Goal: Information Seeking & Learning: Learn about a topic

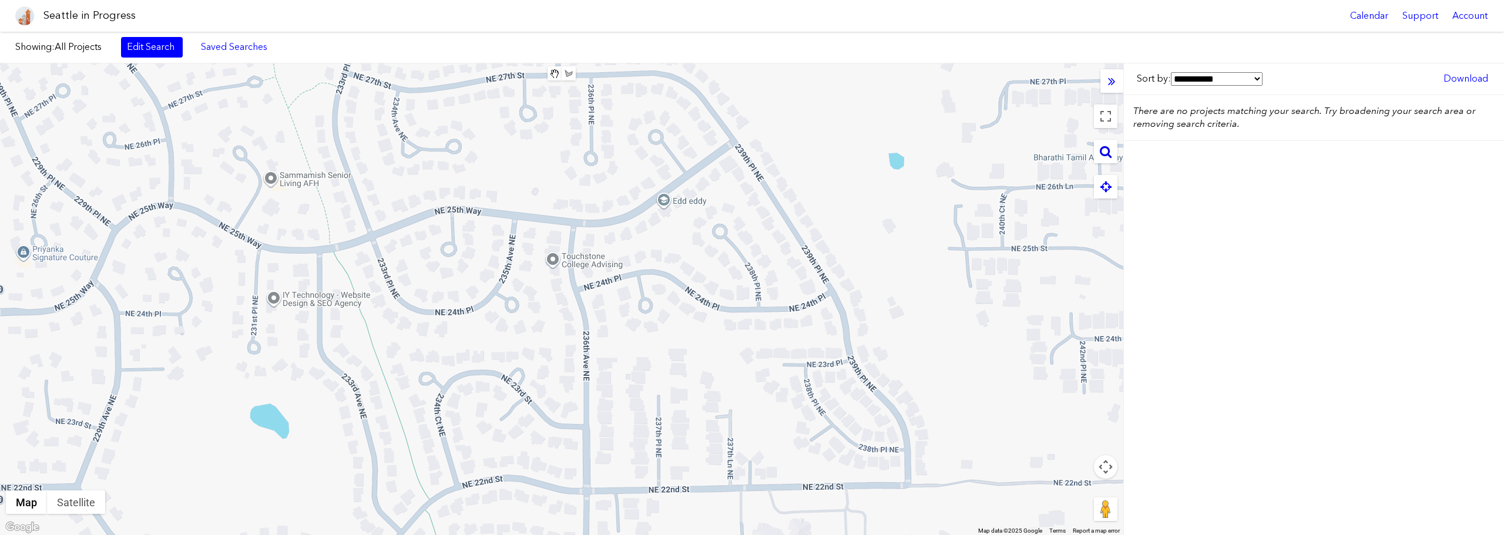
click at [1110, 154] on icon at bounding box center [1106, 151] width 12 height 13
paste input "**********"
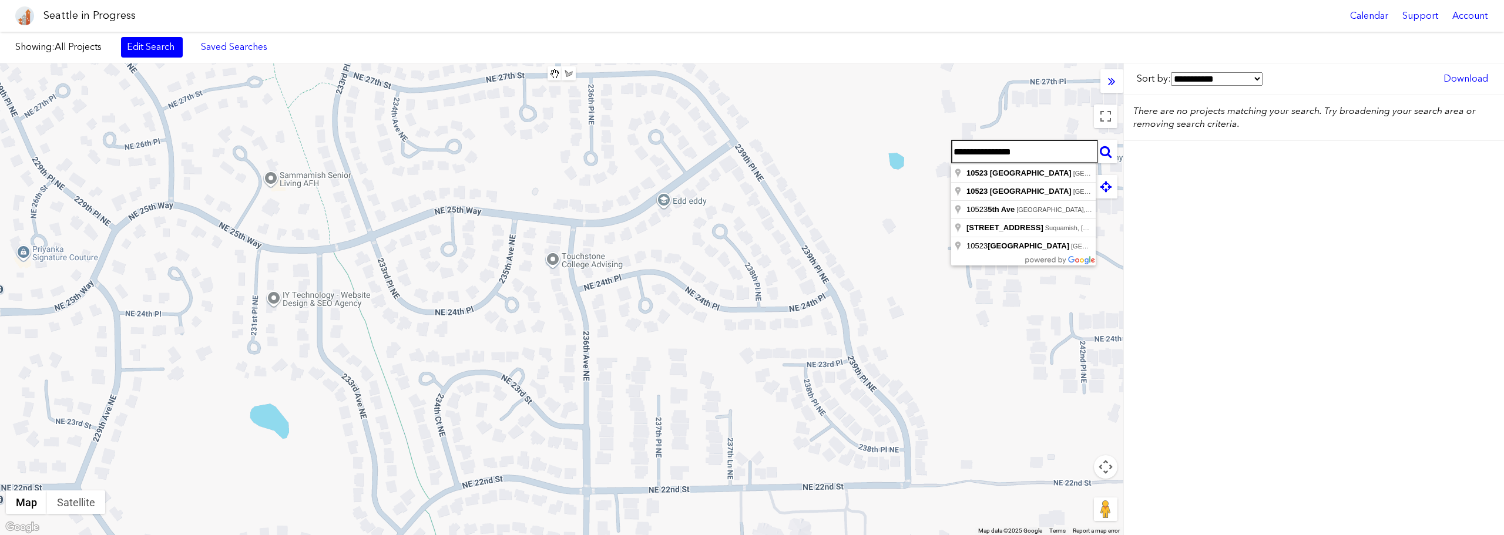
type input "**********"
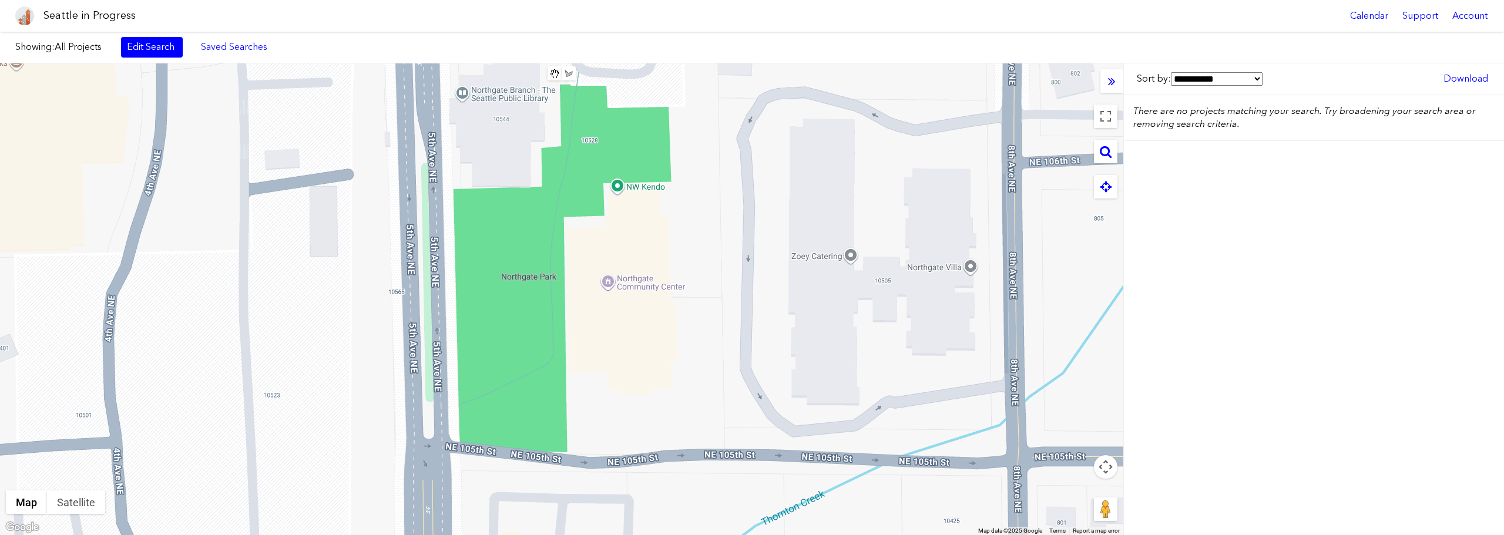
drag, startPoint x: 971, startPoint y: 269, endPoint x: 680, endPoint y: 363, distance: 306.2
click at [680, 363] on div at bounding box center [561, 299] width 1123 height 472
drag, startPoint x: 1105, startPoint y: 116, endPoint x: 1105, endPoint y: 187, distance: 71.1
click at [1105, 116] on button "Toggle fullscreen view" at bounding box center [1105, 116] width 23 height 23
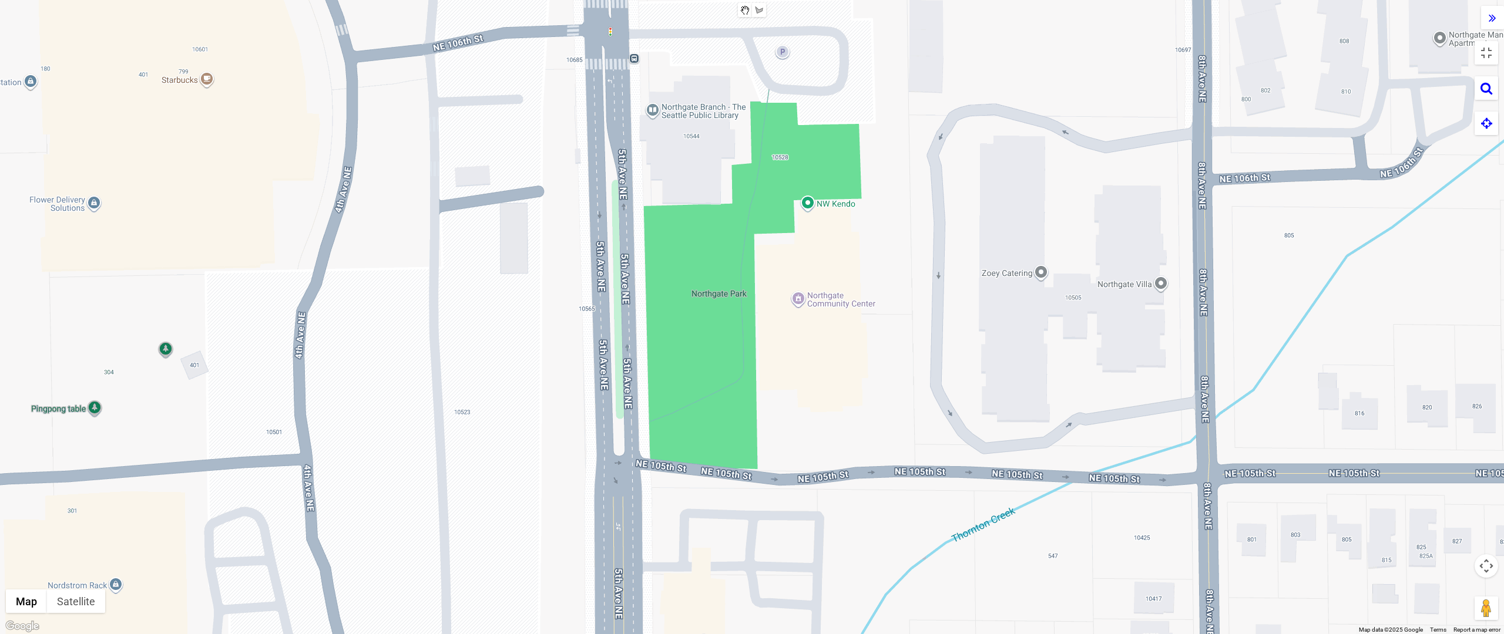
click at [1487, 535] on button "Map camera controls" at bounding box center [1486, 566] width 23 height 23
click at [1453, 535] on button "Zoom out" at bounding box center [1456, 595] width 23 height 23
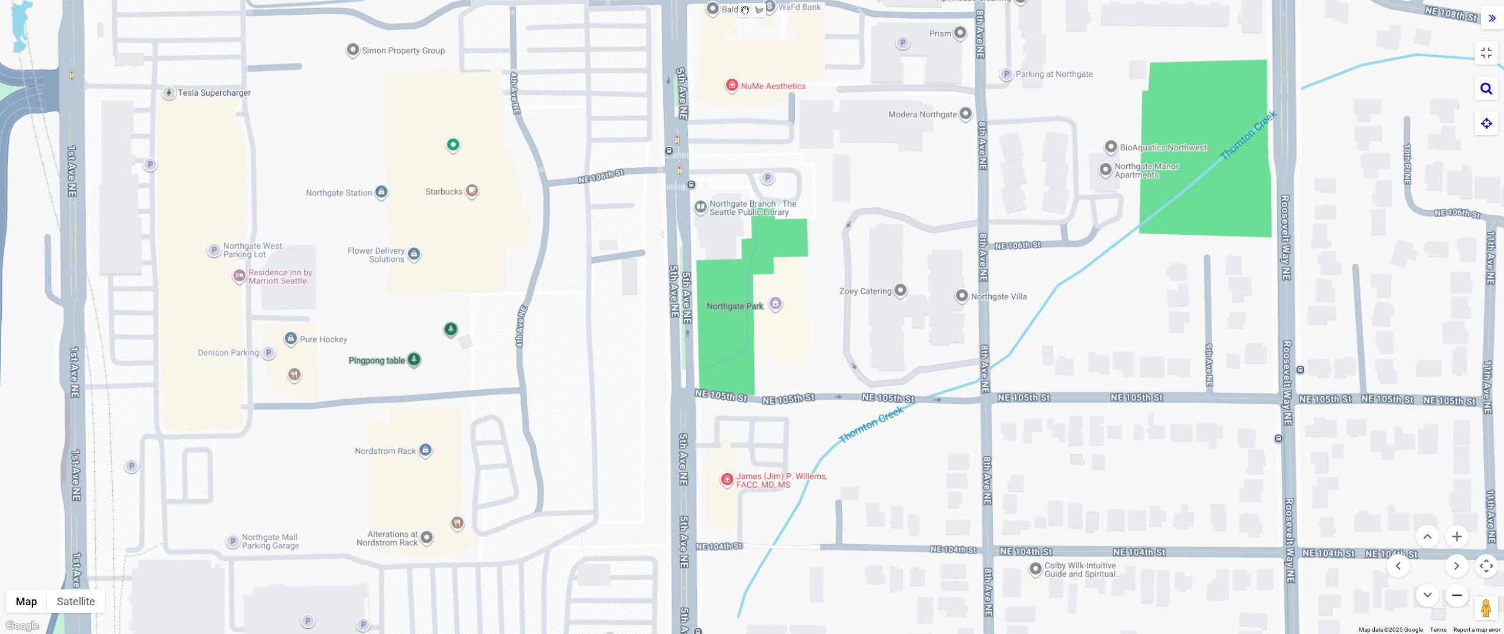
click at [1453, 535] on button "Zoom out" at bounding box center [1456, 595] width 23 height 23
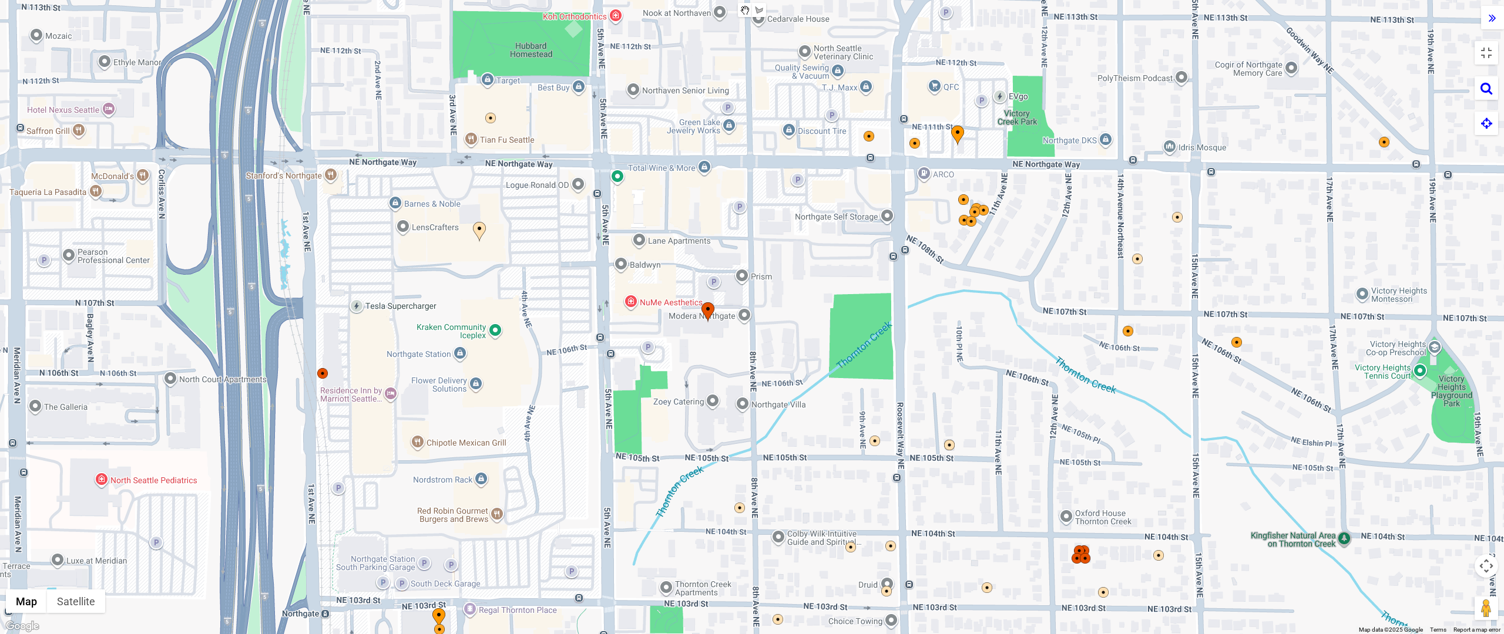
drag, startPoint x: 961, startPoint y: 371, endPoint x: 844, endPoint y: 481, distance: 160.5
click at [844, 481] on div at bounding box center [752, 317] width 1504 height 634
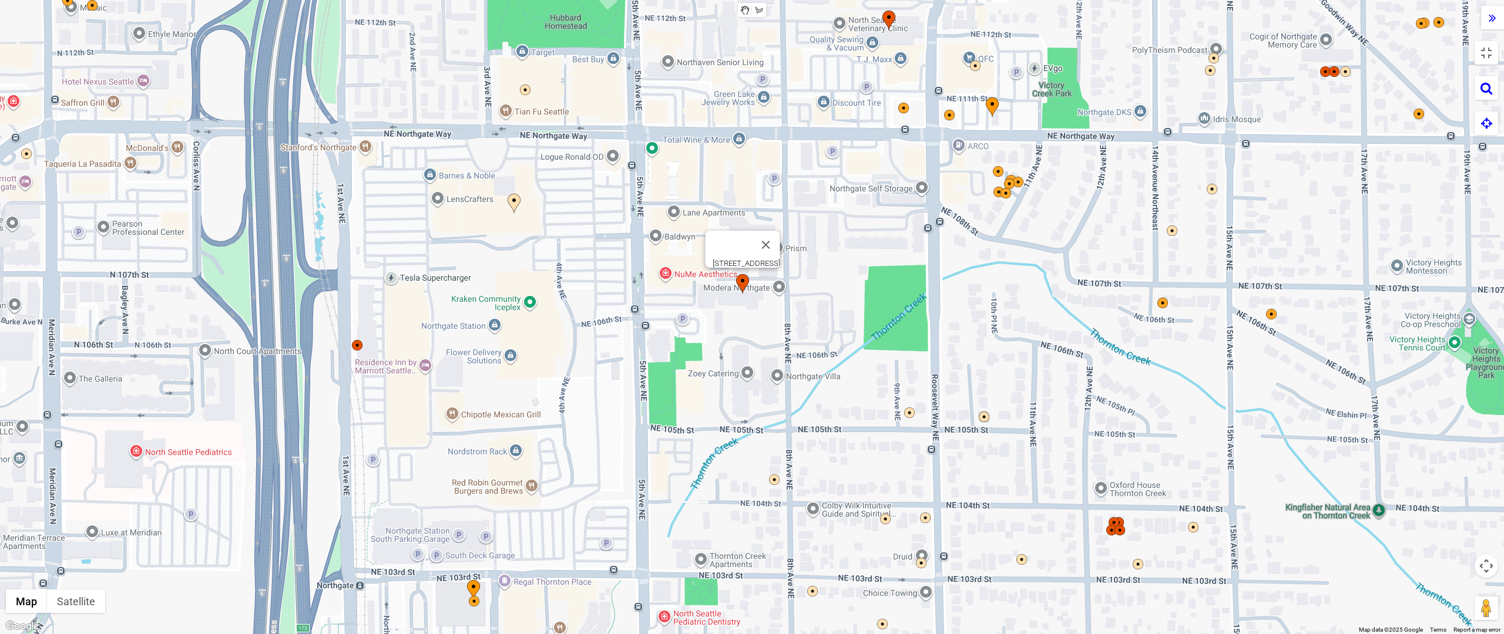
click at [741, 276] on img at bounding box center [742, 284] width 13 height 21
click at [743, 277] on img at bounding box center [742, 284] width 13 height 21
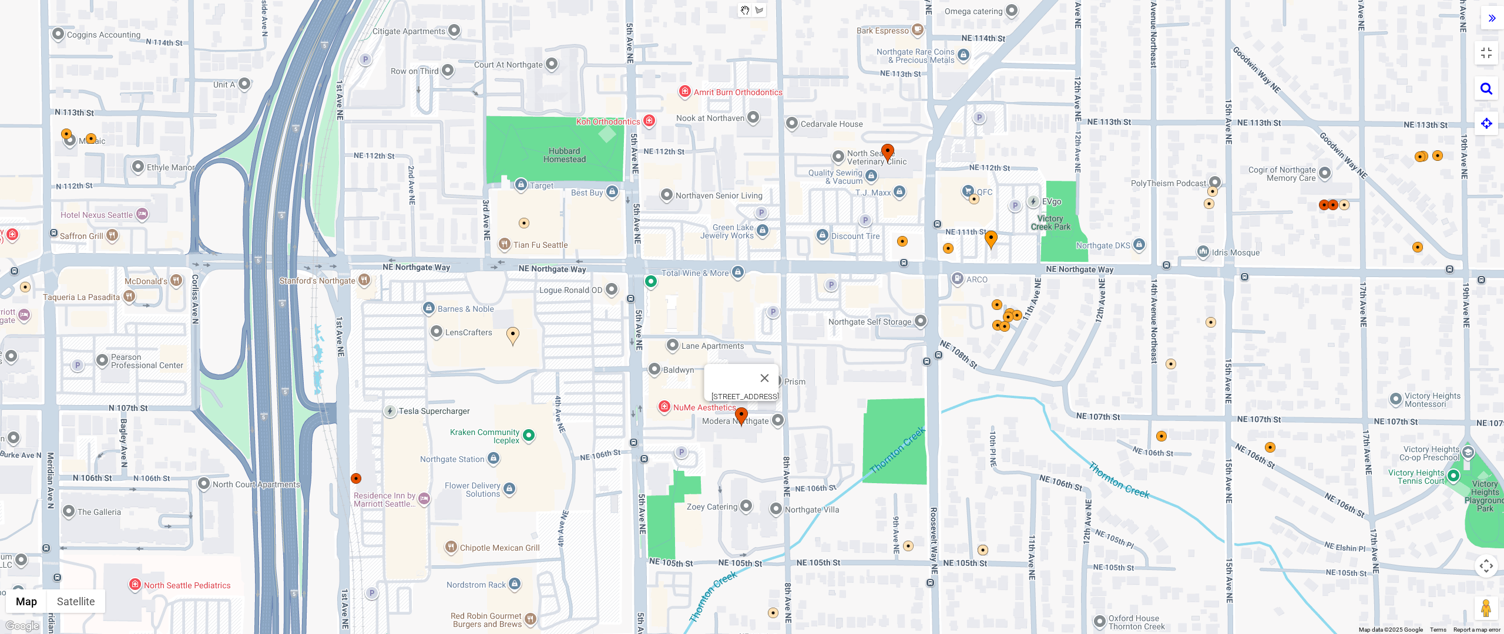
drag, startPoint x: 747, startPoint y: 303, endPoint x: 747, endPoint y: 435, distance: 131.6
click at [747, 435] on div at bounding box center [748, 428] width 26 height 41
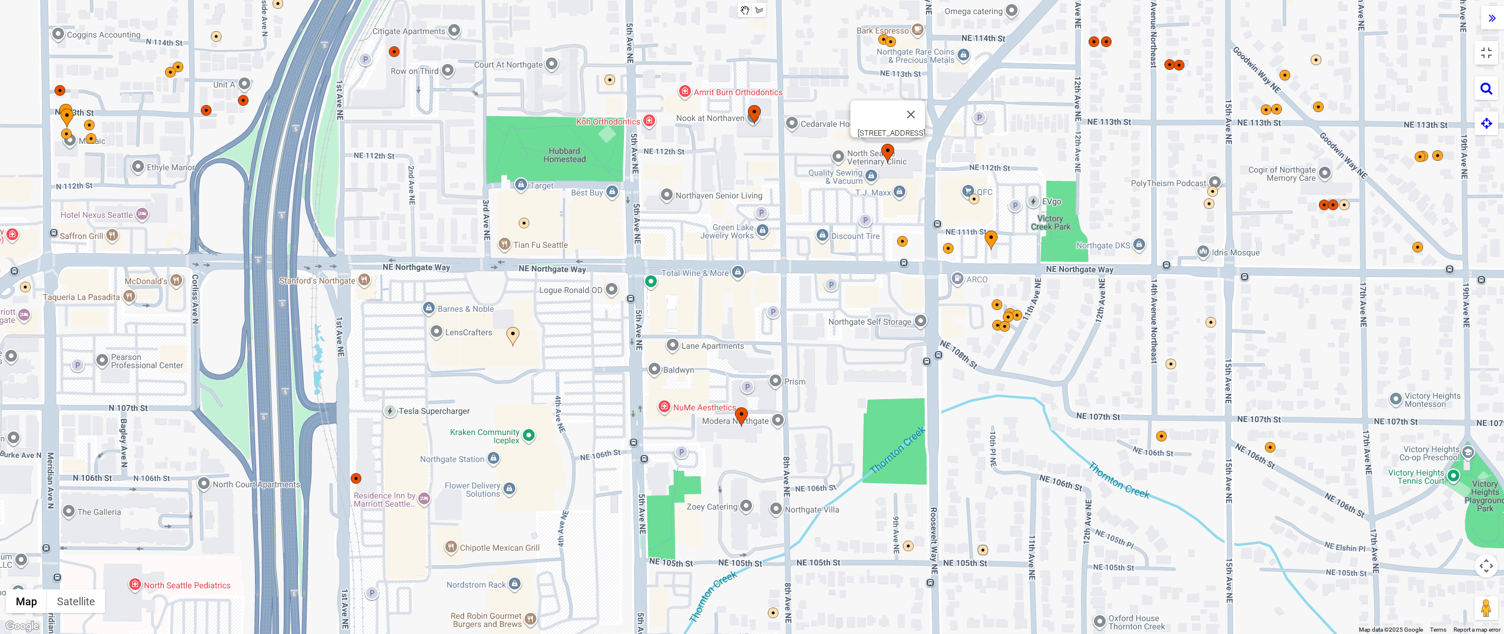
click at [889, 148] on img at bounding box center [887, 154] width 13 height 21
click at [889, 150] on img at bounding box center [887, 154] width 13 height 21
click at [512, 331] on img at bounding box center [512, 337] width 13 height 21
click at [512, 330] on img at bounding box center [512, 337] width 13 height 21
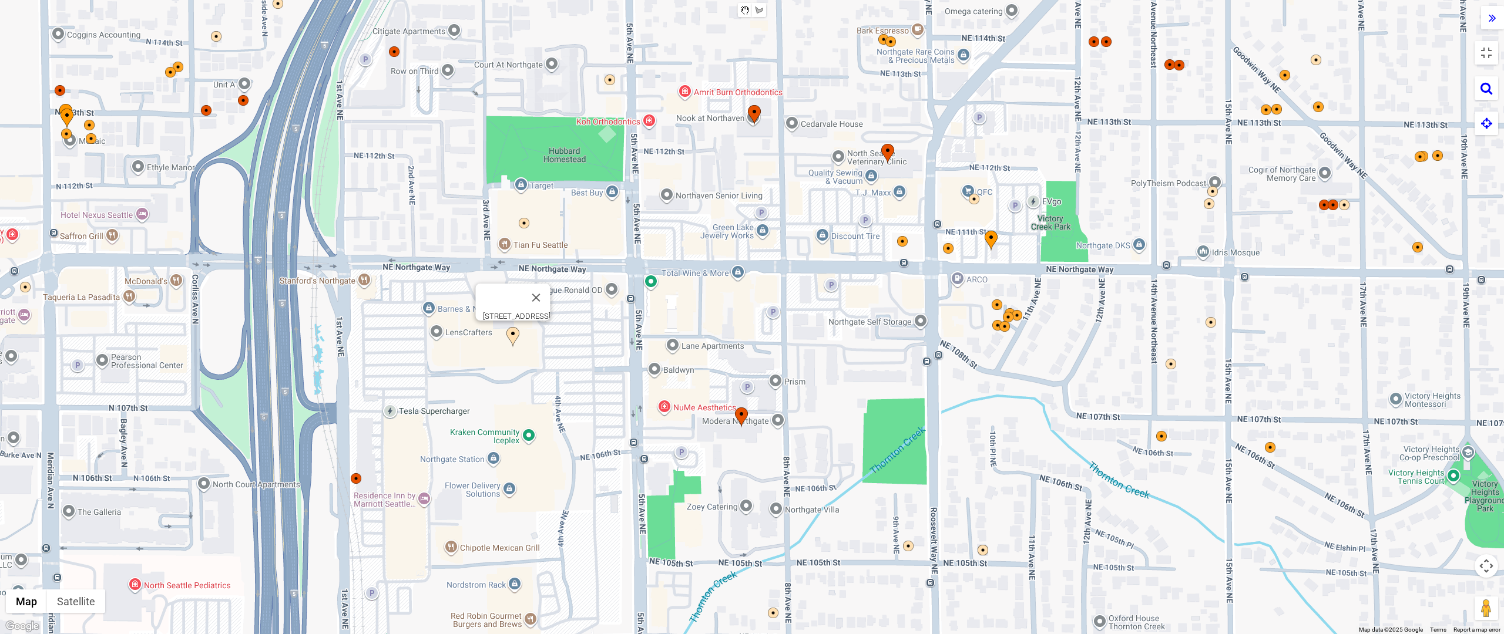
click at [512, 330] on img at bounding box center [512, 337] width 13 height 21
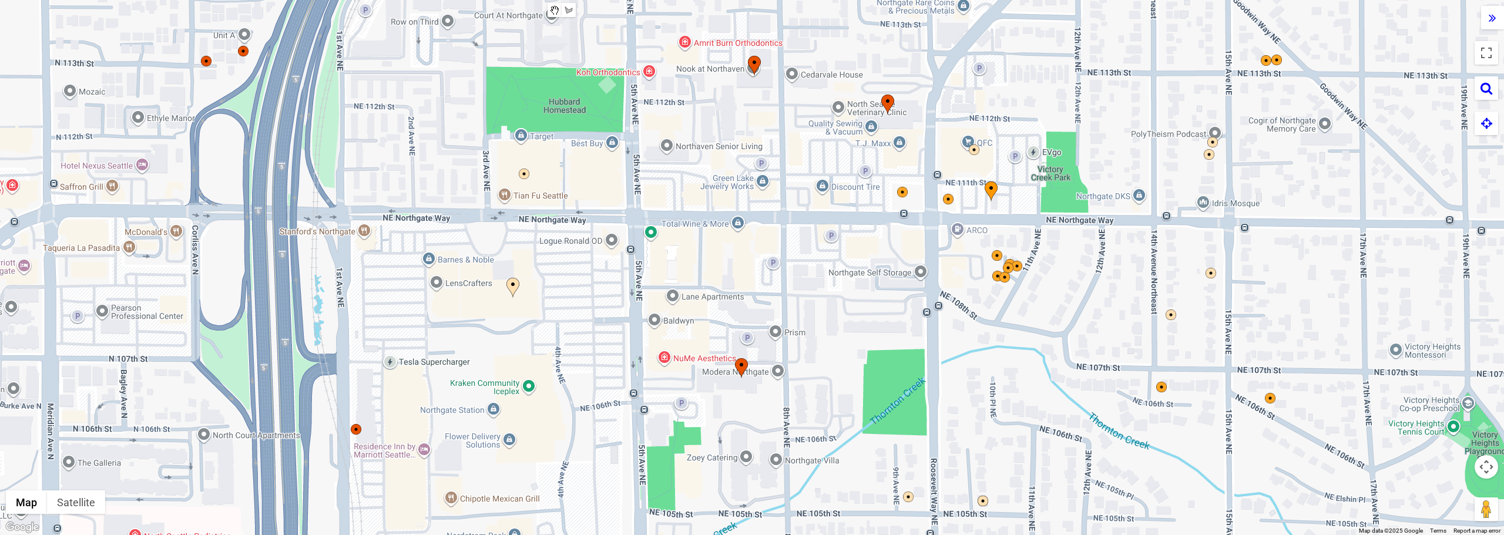
scroll to position [223, 0]
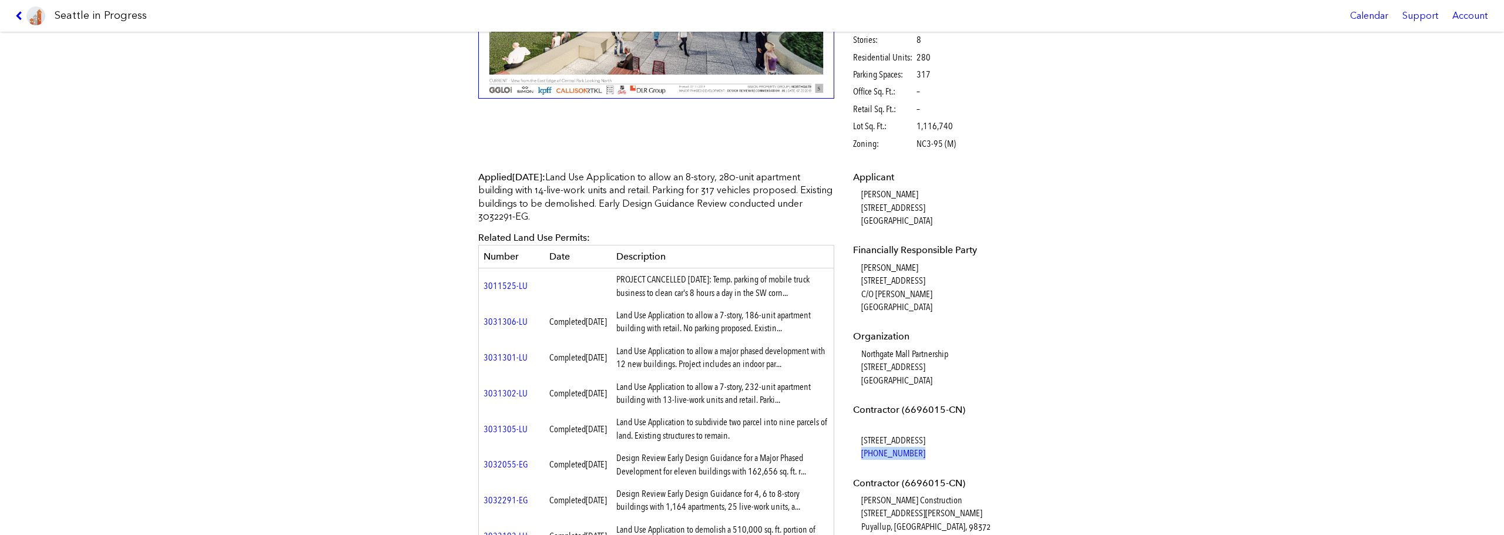
drag, startPoint x: 922, startPoint y: 464, endPoint x: 854, endPoint y: 468, distance: 68.3
click at [854, 468] on dl "Applicant Jodi J Patterson-O'Hare 17479 7th Ave Sw Normandy Park, WA, 98166 Fin…" at bounding box center [938, 438] width 170 height 535
copy link "(206) 362-4778"
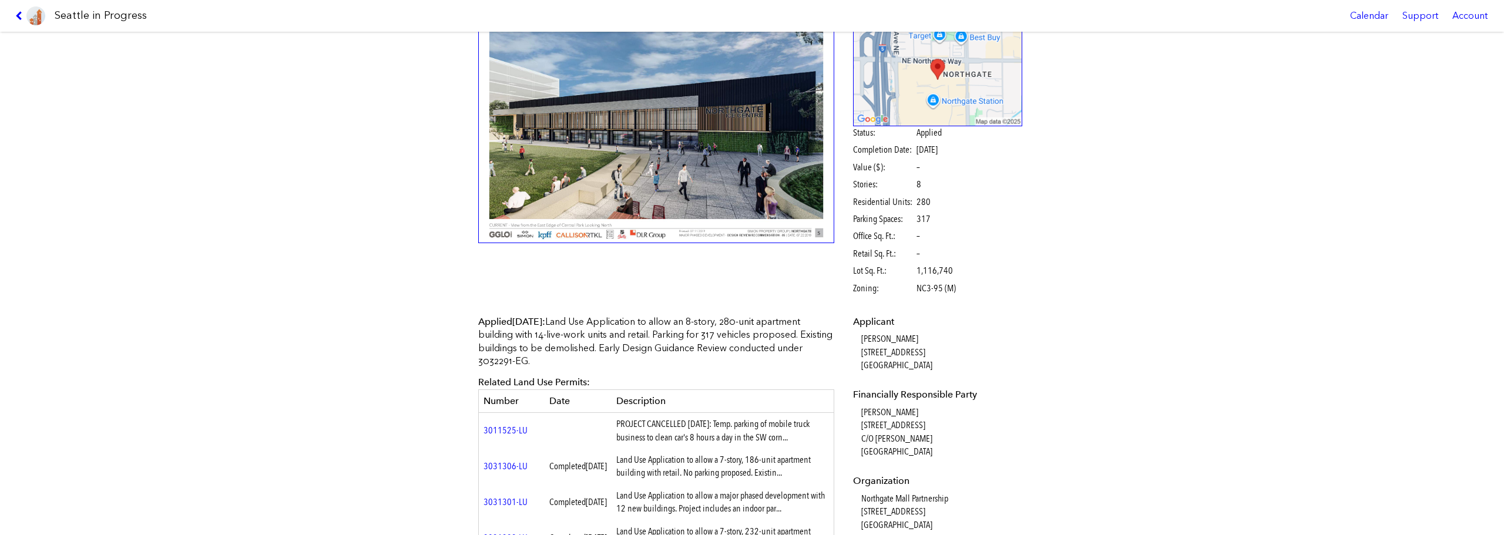
scroll to position [0, 0]
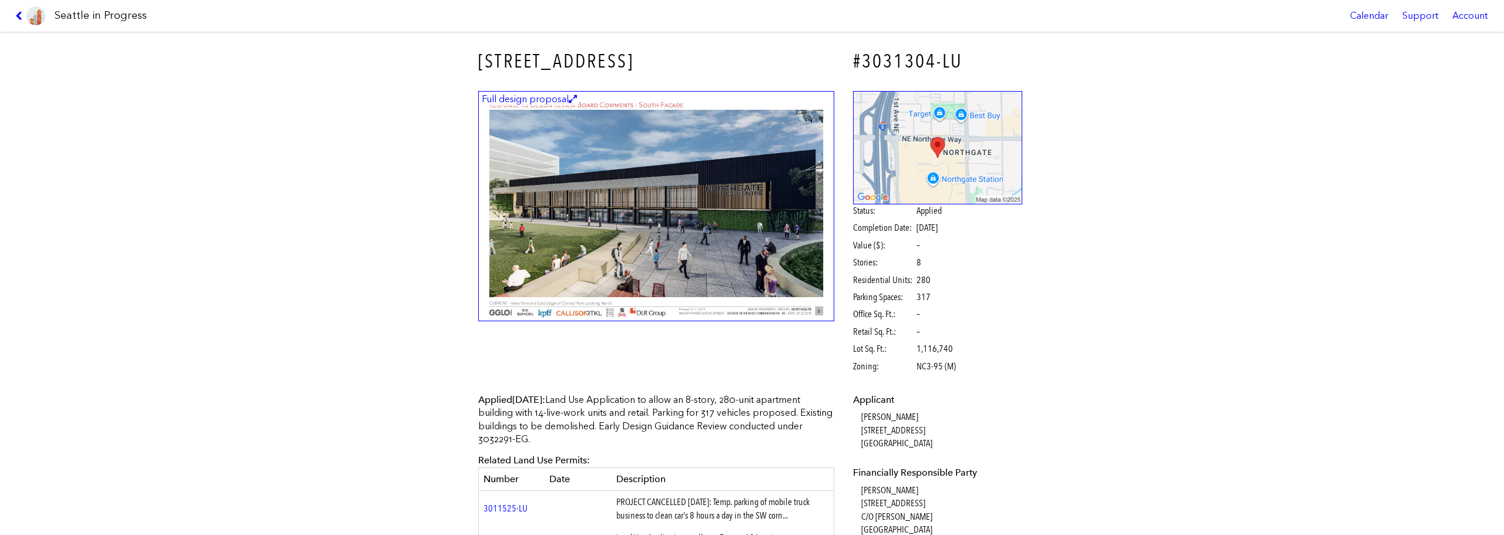
click at [536, 96] on figcaption "Full design proposal" at bounding box center [529, 99] width 99 height 13
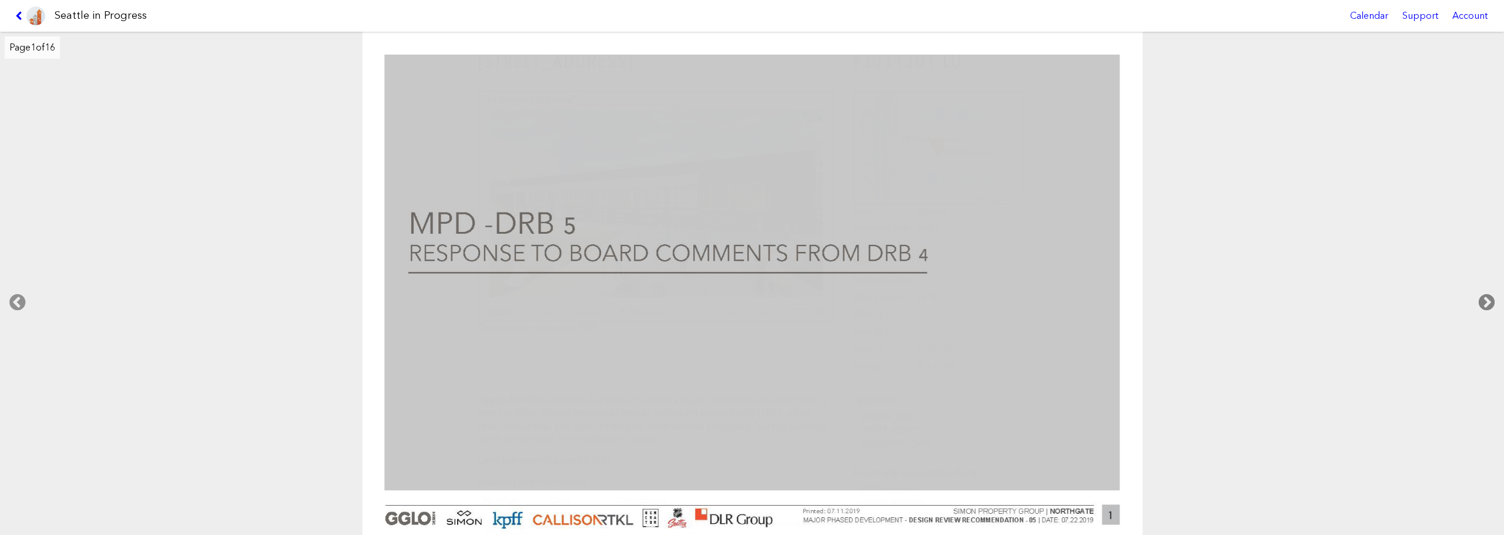
click at [1486, 298] on icon at bounding box center [1486, 303] width 35 height 38
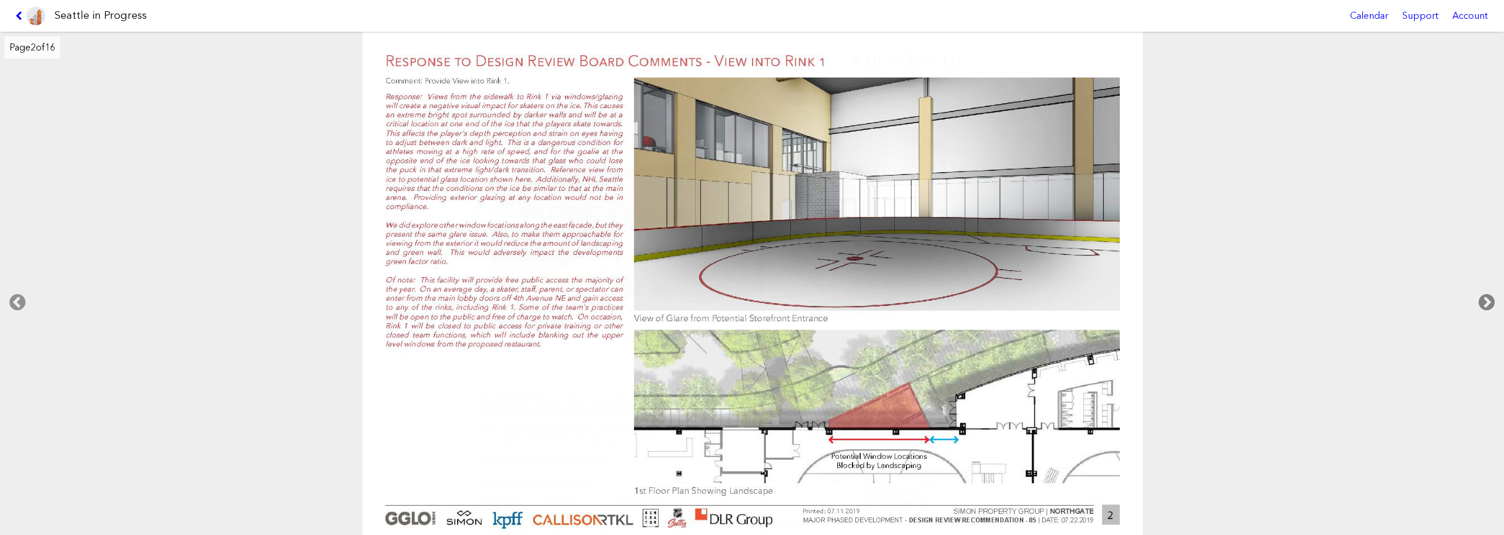
click at [1486, 298] on icon at bounding box center [1486, 303] width 35 height 38
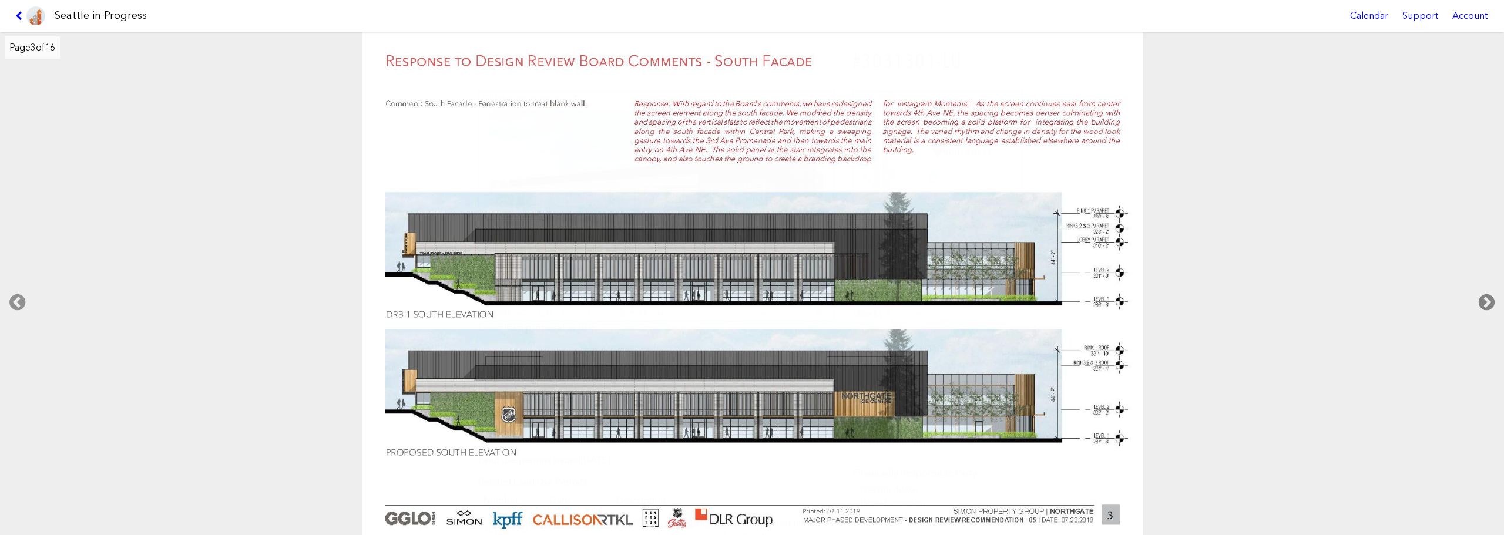
click at [1486, 298] on icon at bounding box center [1486, 303] width 35 height 38
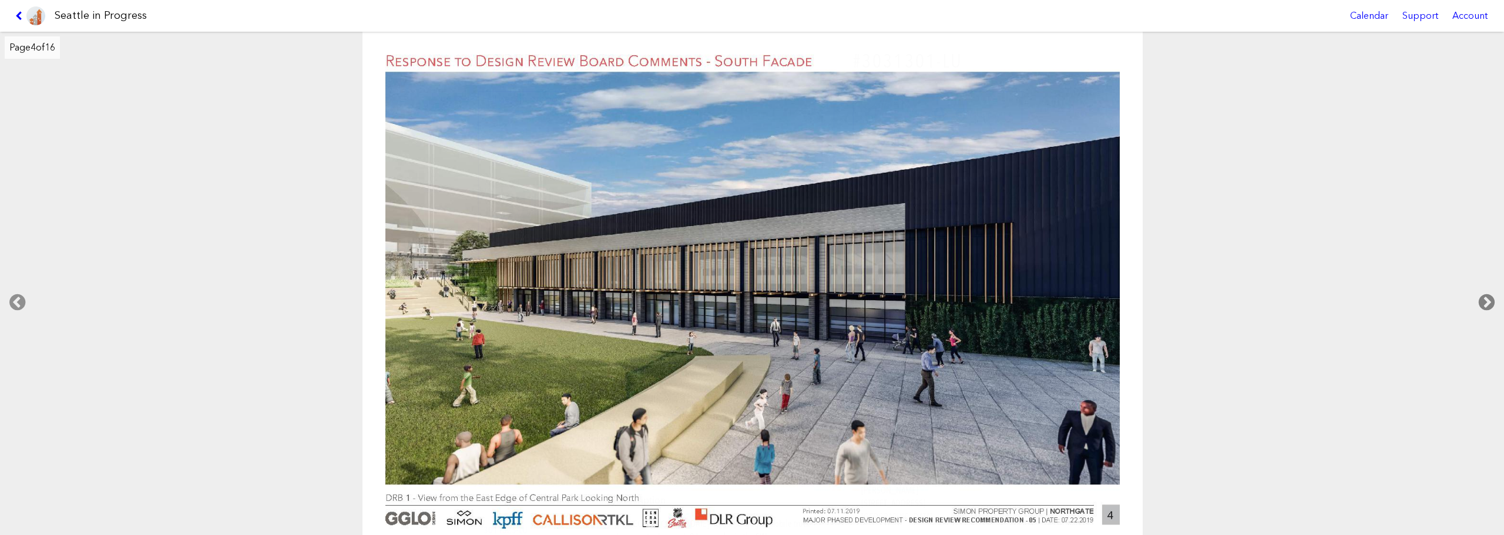
click at [1486, 298] on icon at bounding box center [1486, 303] width 35 height 38
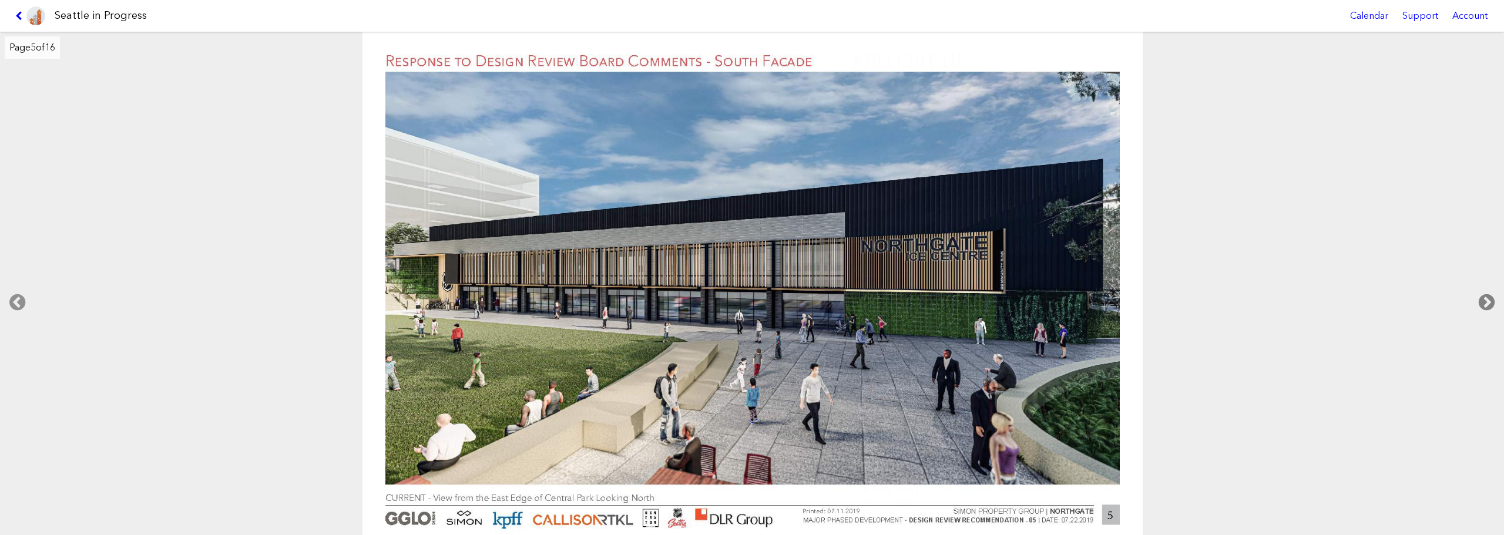
click at [1486, 298] on icon at bounding box center [1486, 303] width 35 height 38
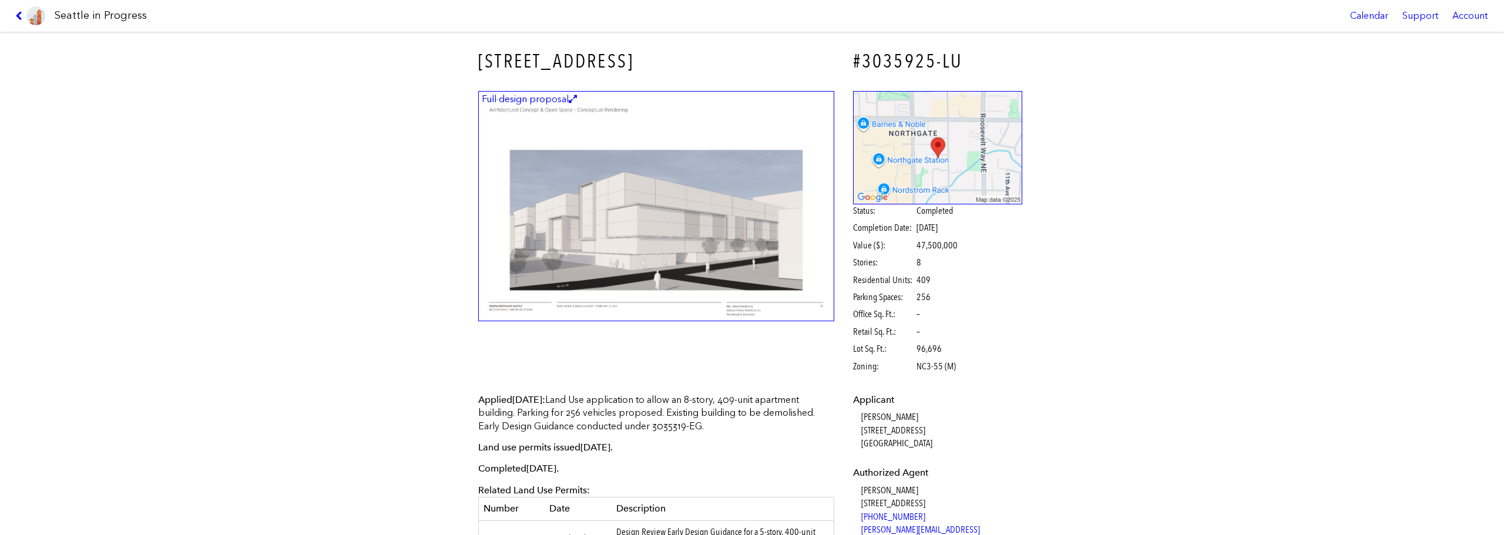
click at [533, 93] on figcaption "Full design proposal" at bounding box center [529, 99] width 99 height 13
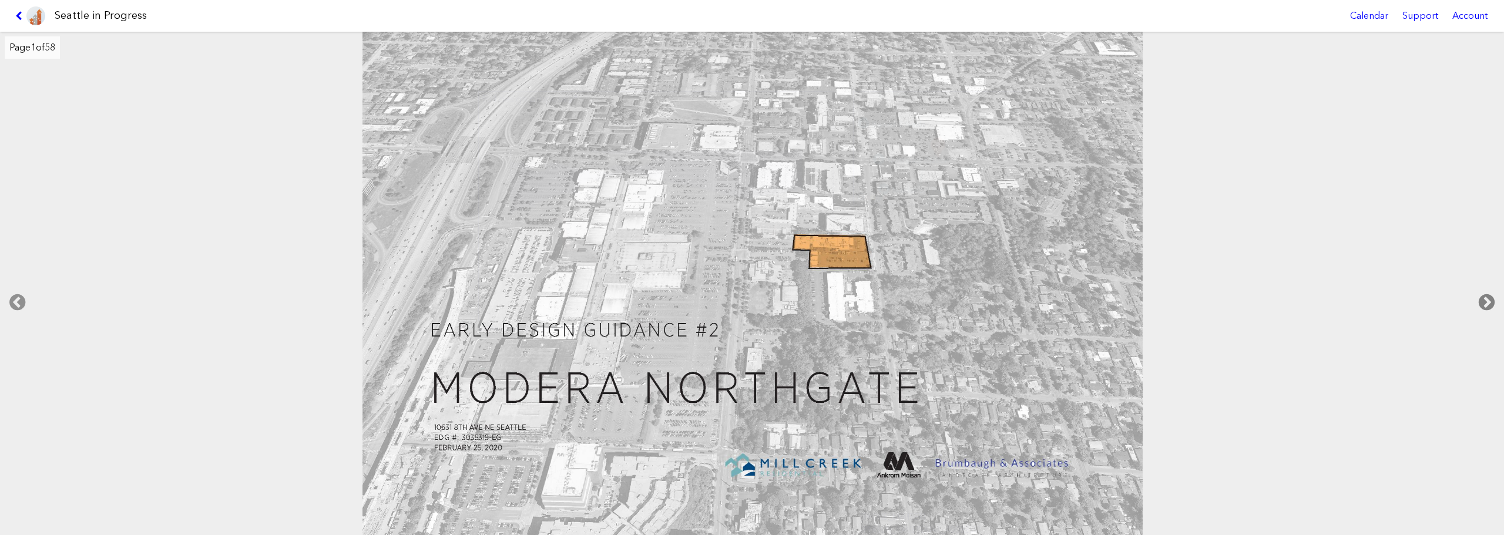
click at [1489, 300] on icon at bounding box center [1486, 303] width 35 height 38
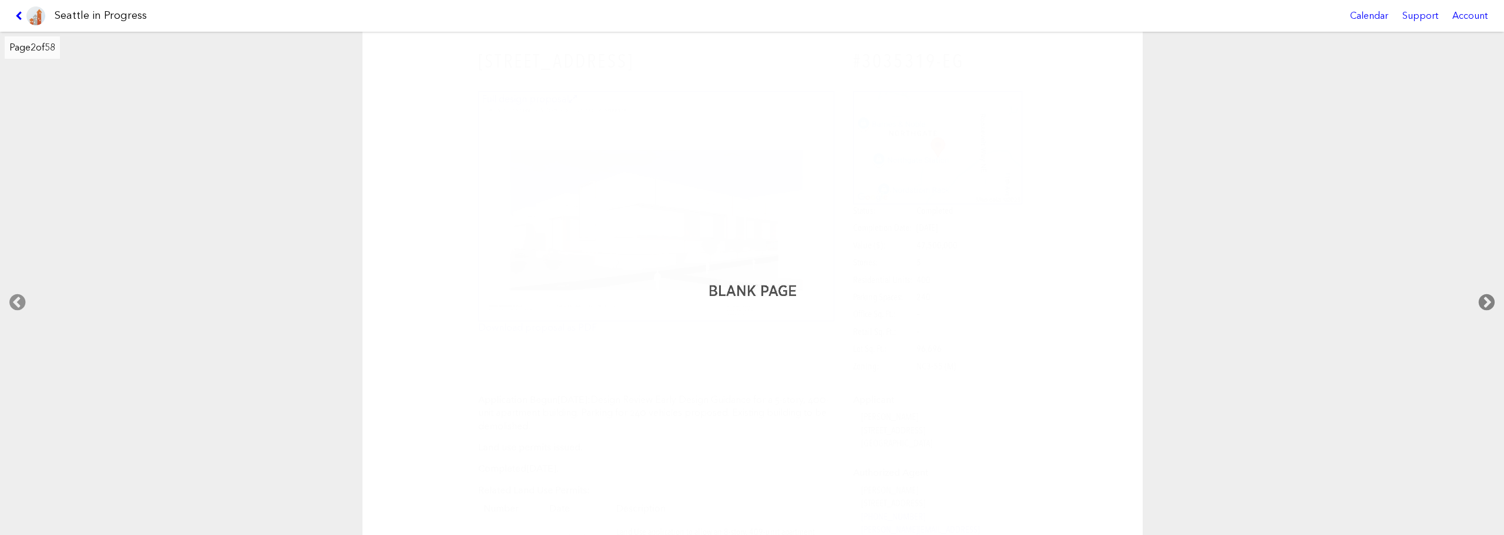
click at [1489, 300] on icon at bounding box center [1486, 303] width 35 height 38
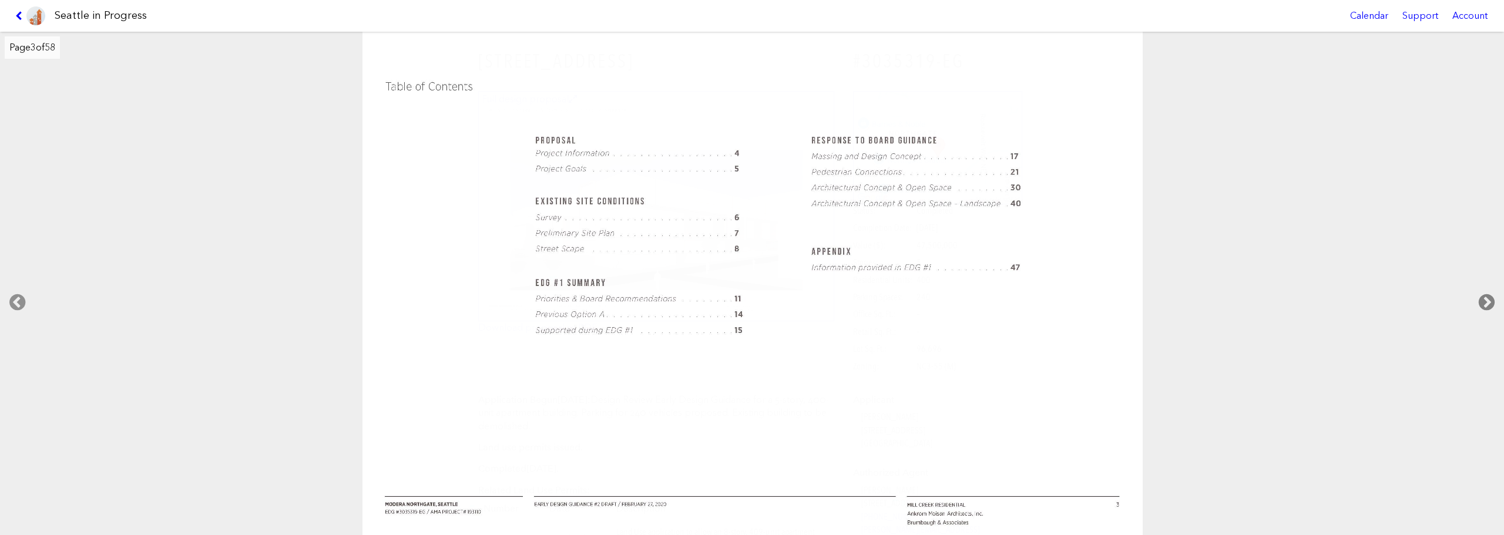
click at [1489, 300] on icon at bounding box center [1486, 303] width 35 height 38
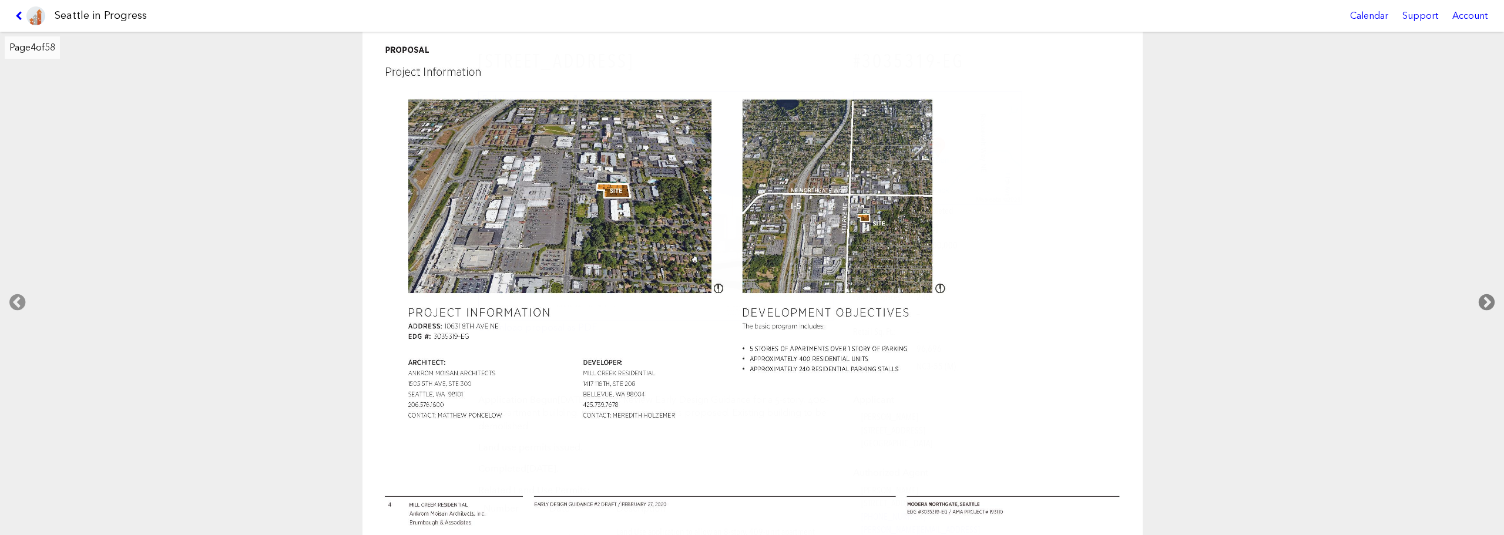
click at [1489, 300] on icon at bounding box center [1486, 303] width 35 height 38
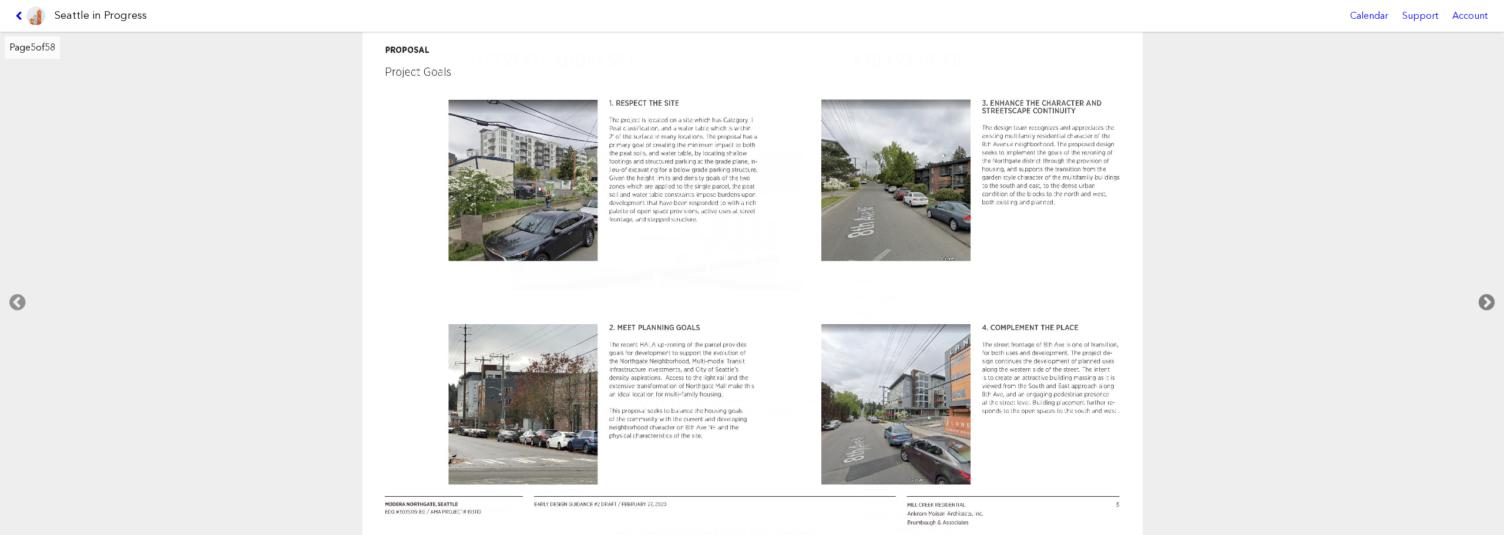
click at [1489, 300] on icon at bounding box center [1486, 303] width 35 height 38
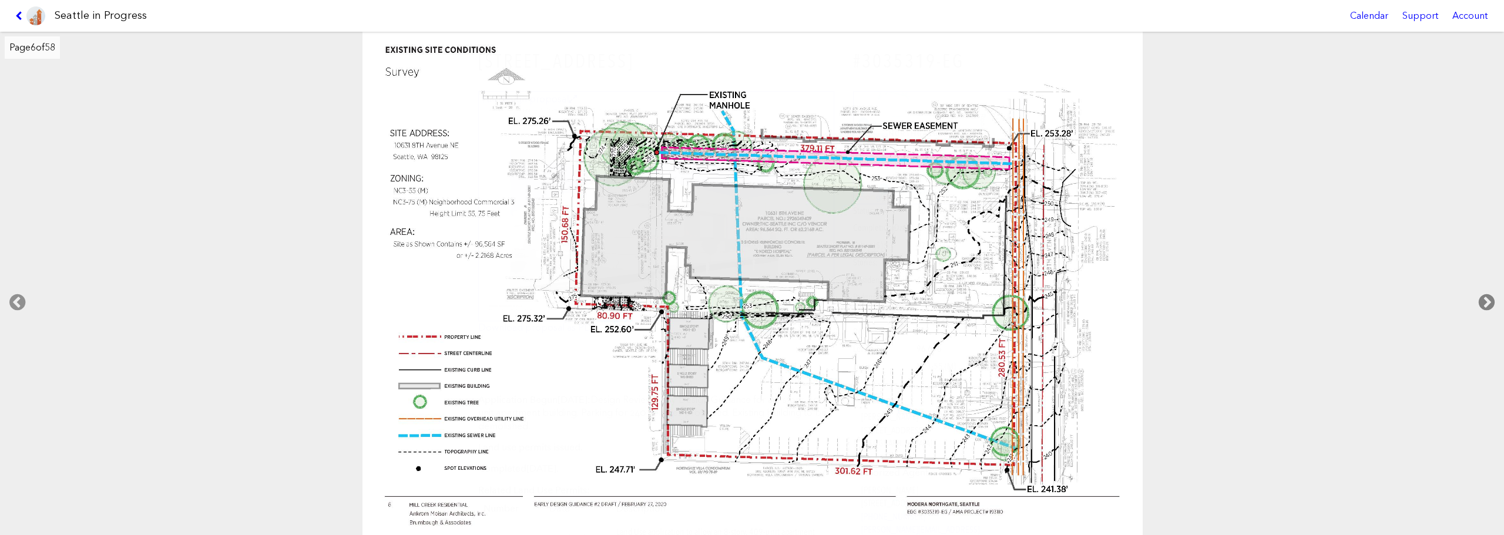
click at [1489, 300] on icon at bounding box center [1486, 303] width 35 height 38
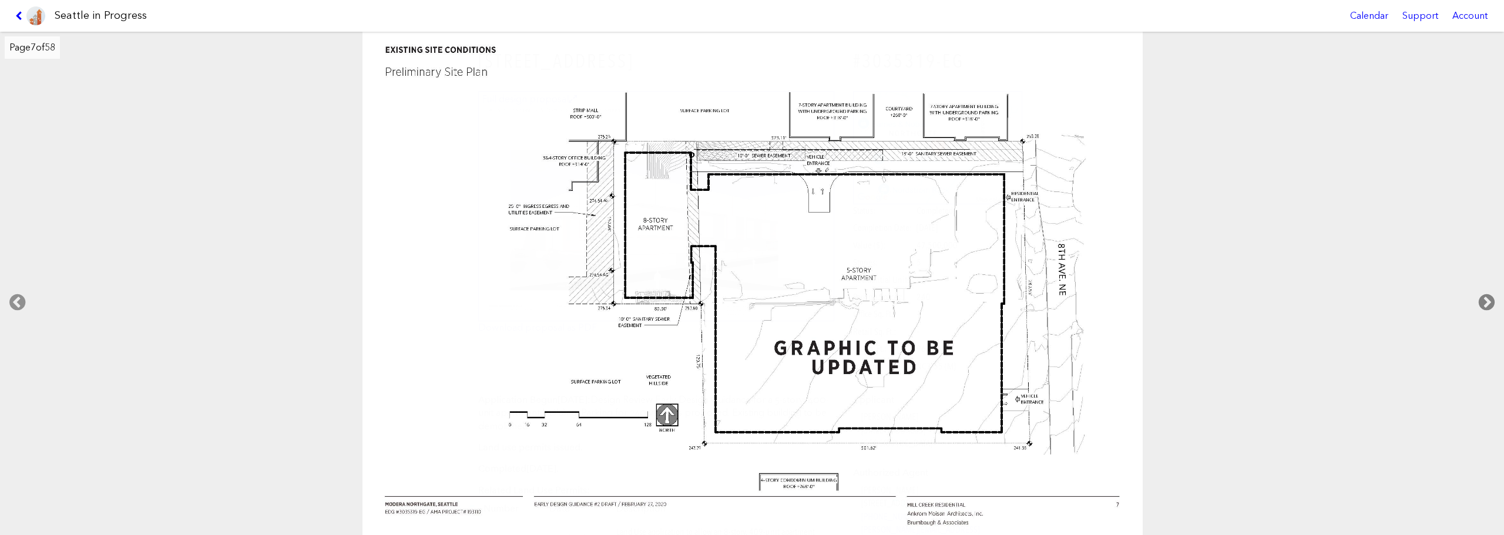
click at [1489, 300] on icon at bounding box center [1486, 303] width 35 height 38
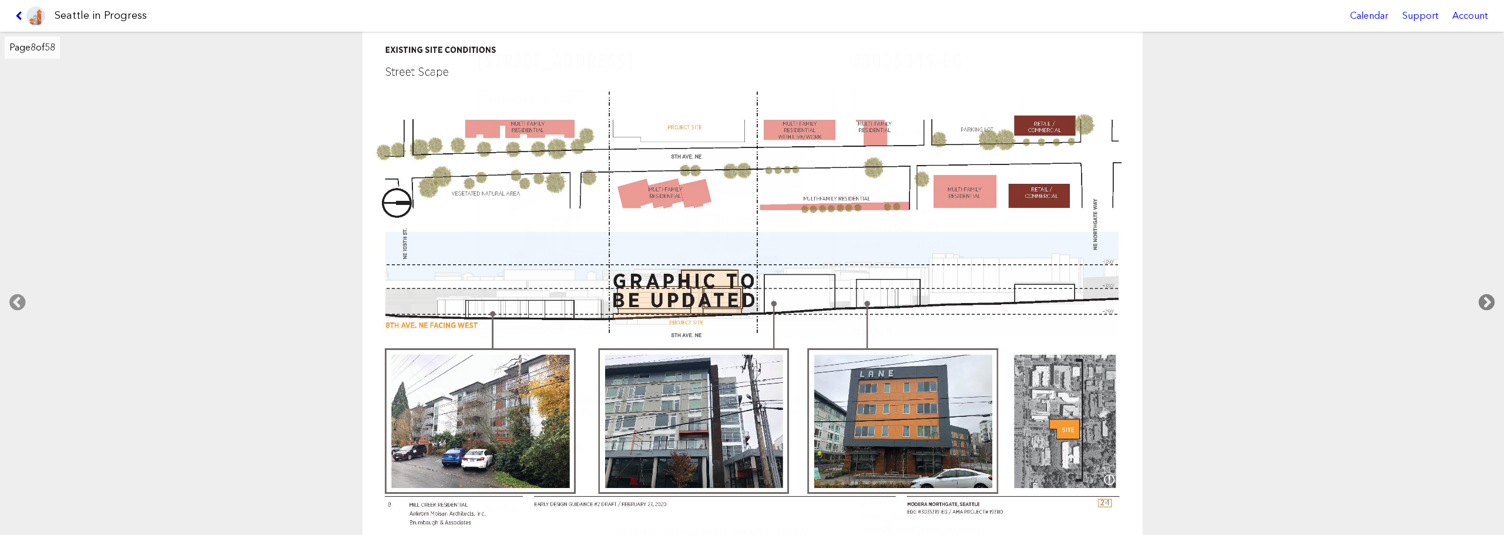
click at [1489, 300] on icon at bounding box center [1486, 303] width 35 height 38
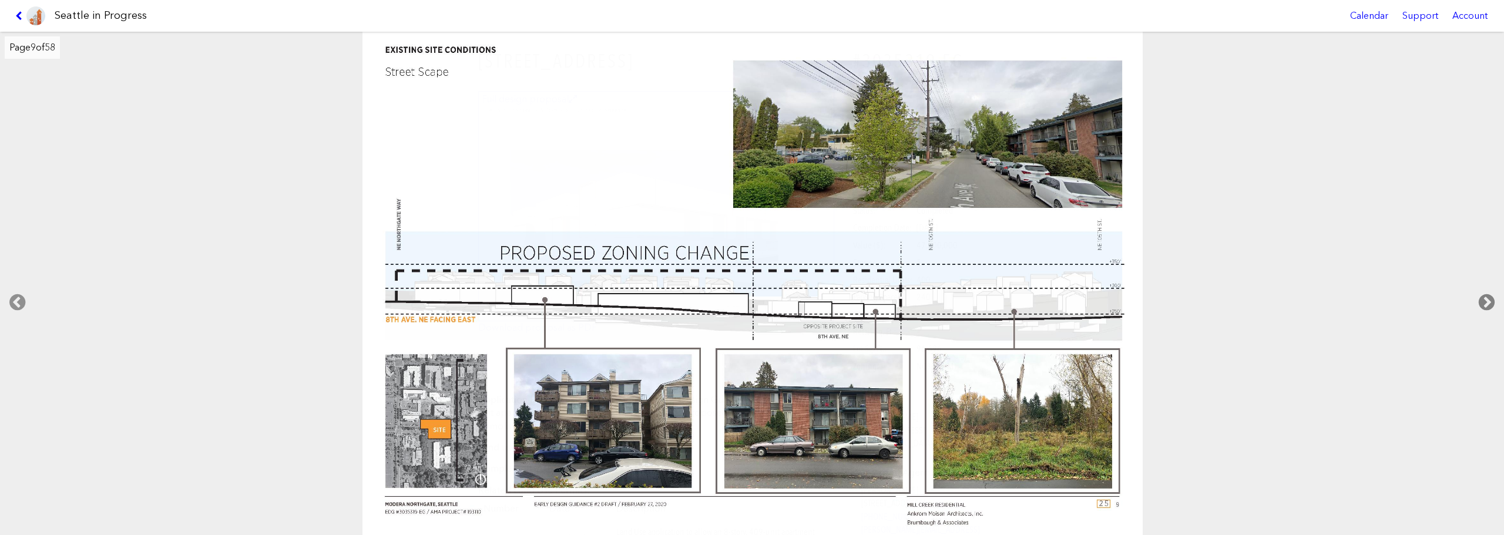
click at [1489, 300] on icon at bounding box center [1486, 303] width 35 height 38
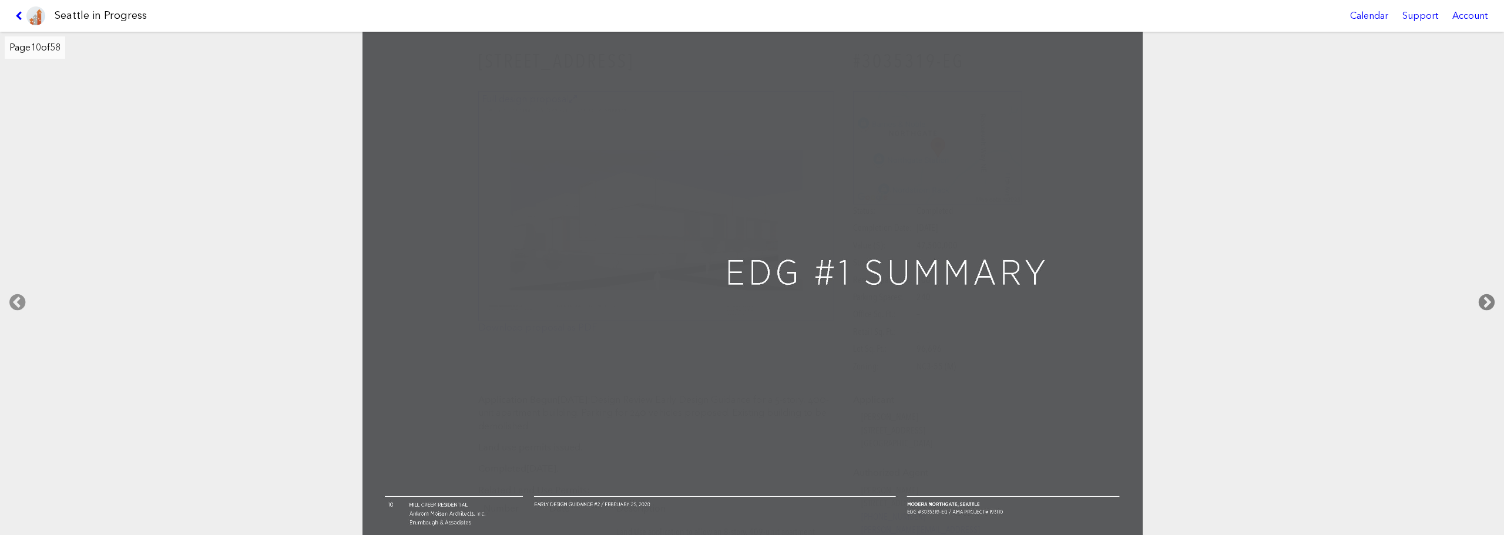
click at [1489, 300] on icon at bounding box center [1486, 303] width 35 height 38
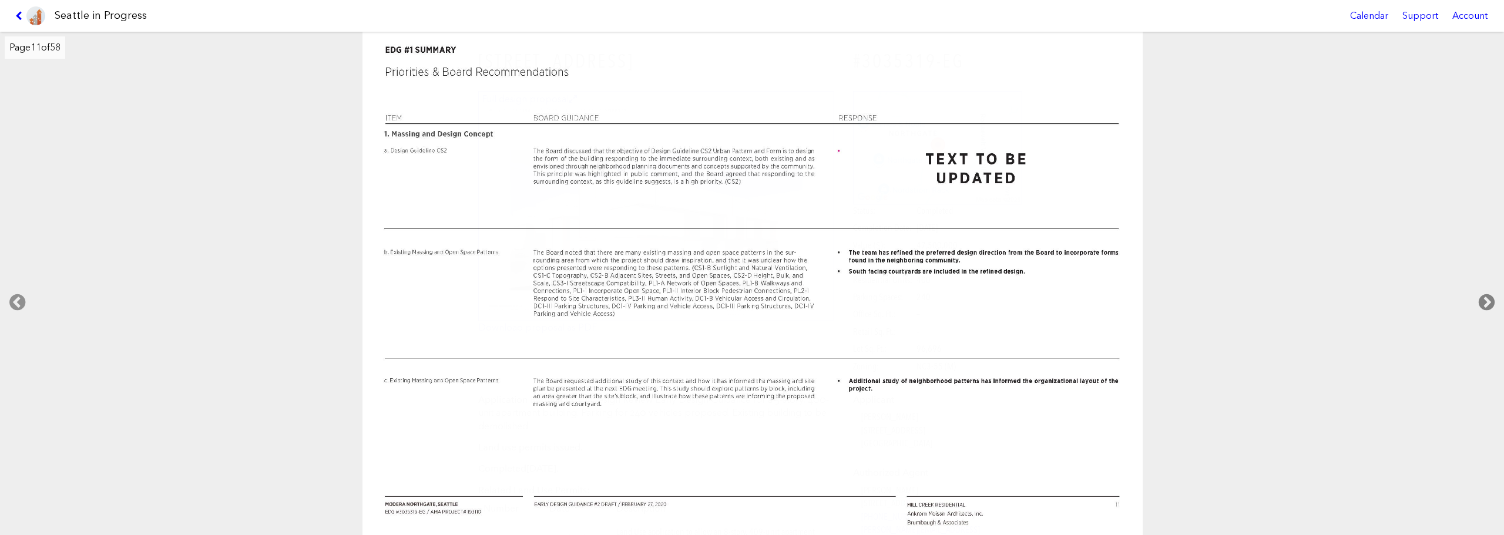
click at [1489, 300] on icon at bounding box center [1486, 303] width 35 height 38
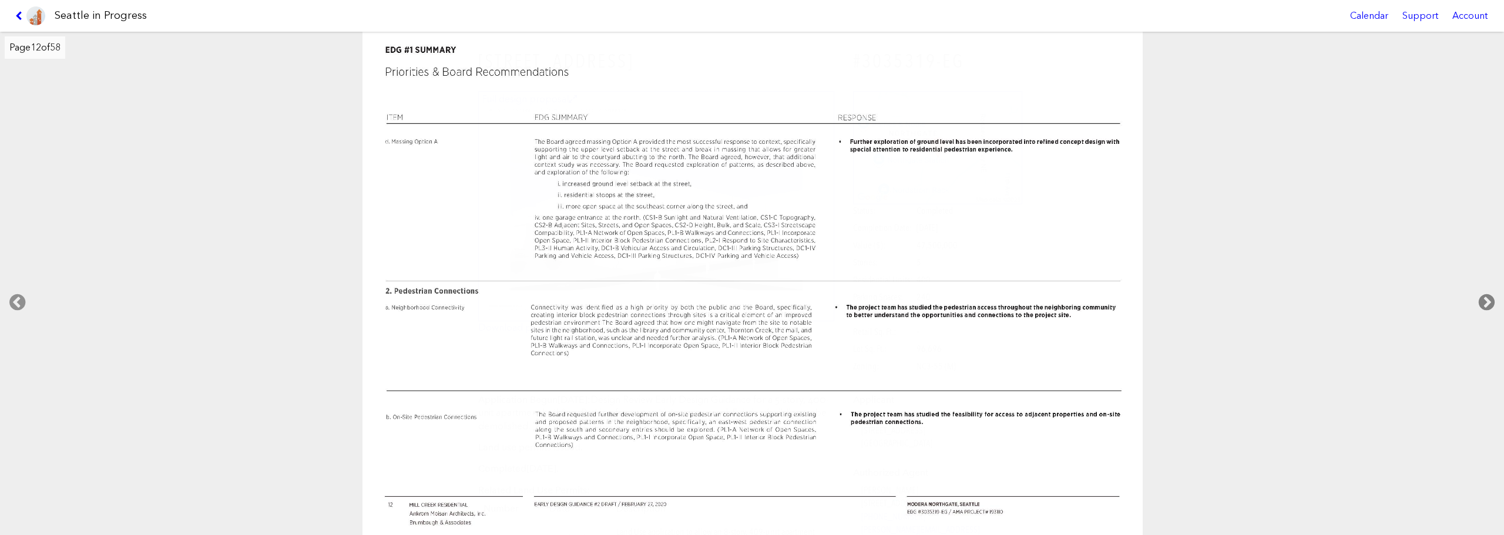
click at [1489, 300] on icon at bounding box center [1486, 303] width 35 height 38
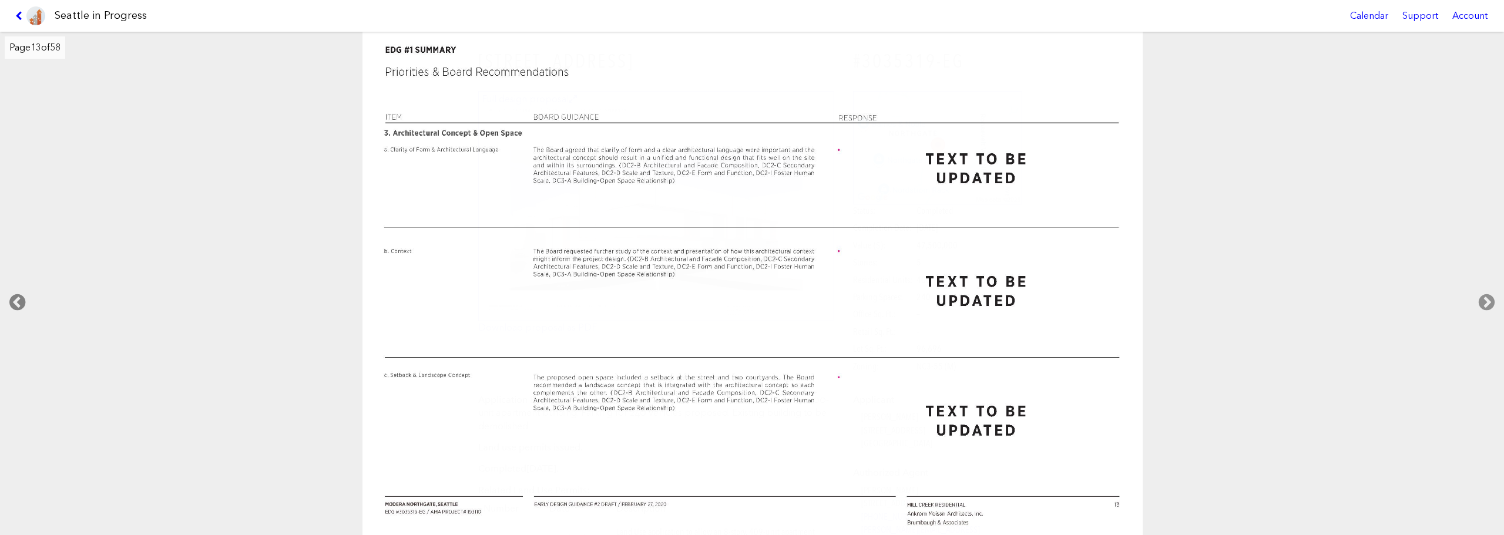
click at [13, 296] on icon at bounding box center [17, 303] width 35 height 38
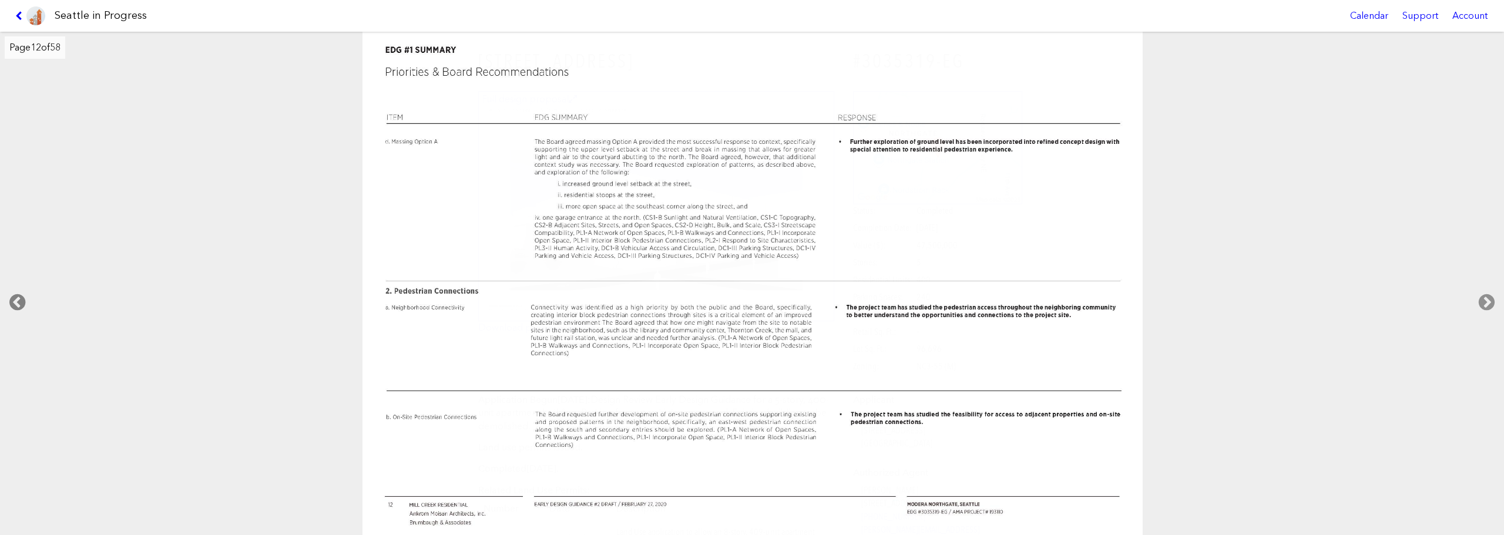
click at [13, 296] on icon at bounding box center [17, 303] width 35 height 38
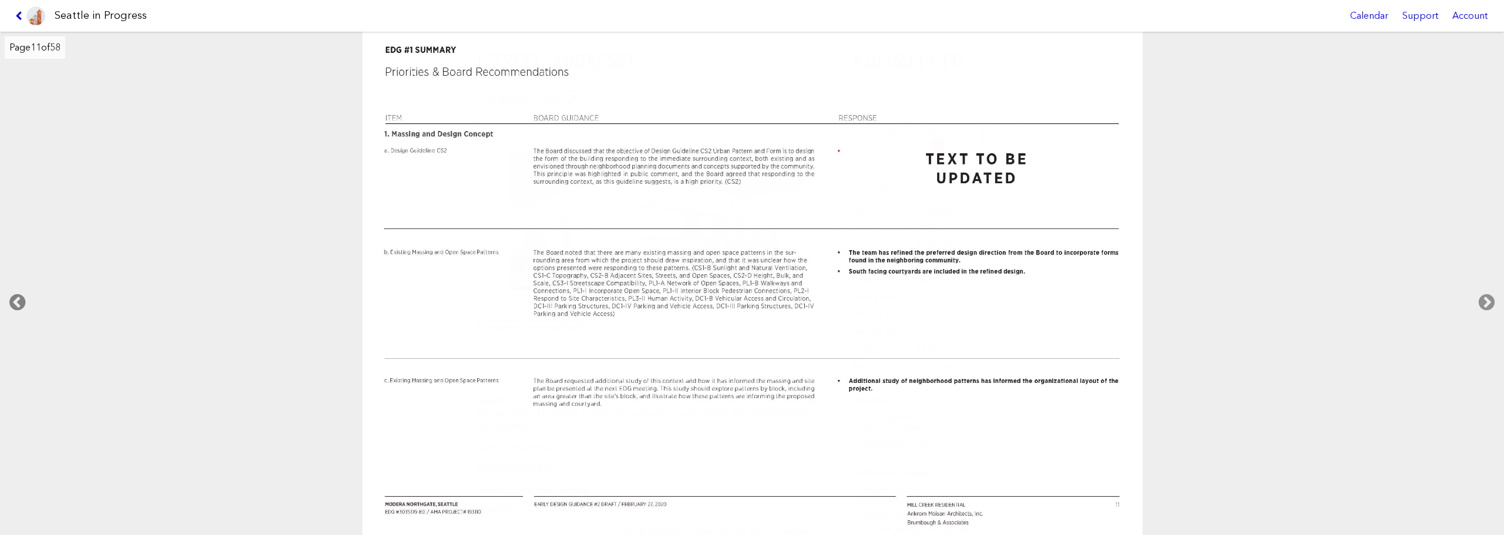
click at [13, 296] on icon at bounding box center [17, 303] width 35 height 38
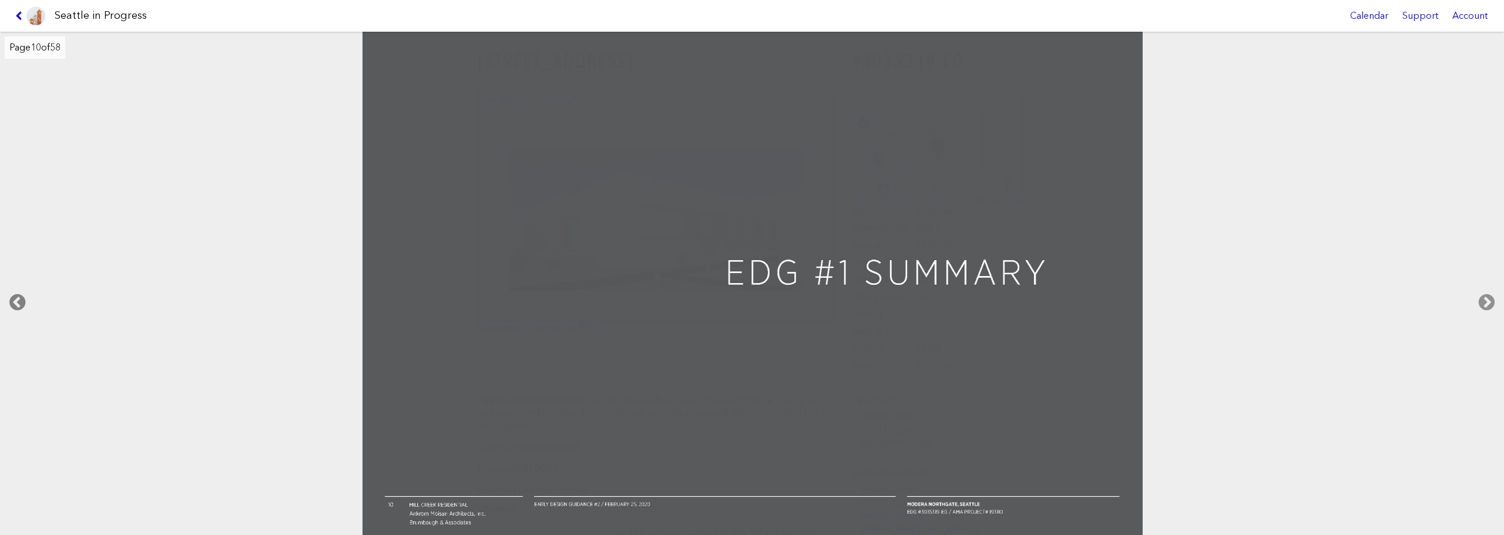
click at [13, 296] on icon at bounding box center [17, 303] width 35 height 38
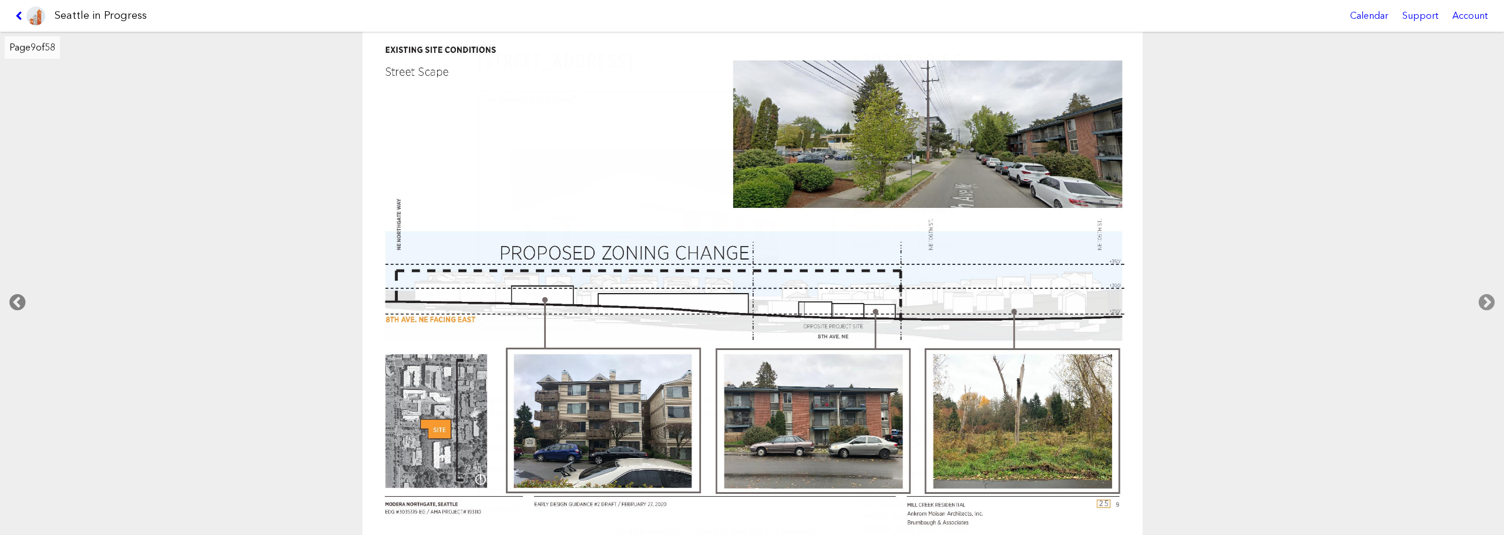
click at [13, 296] on icon at bounding box center [17, 303] width 35 height 38
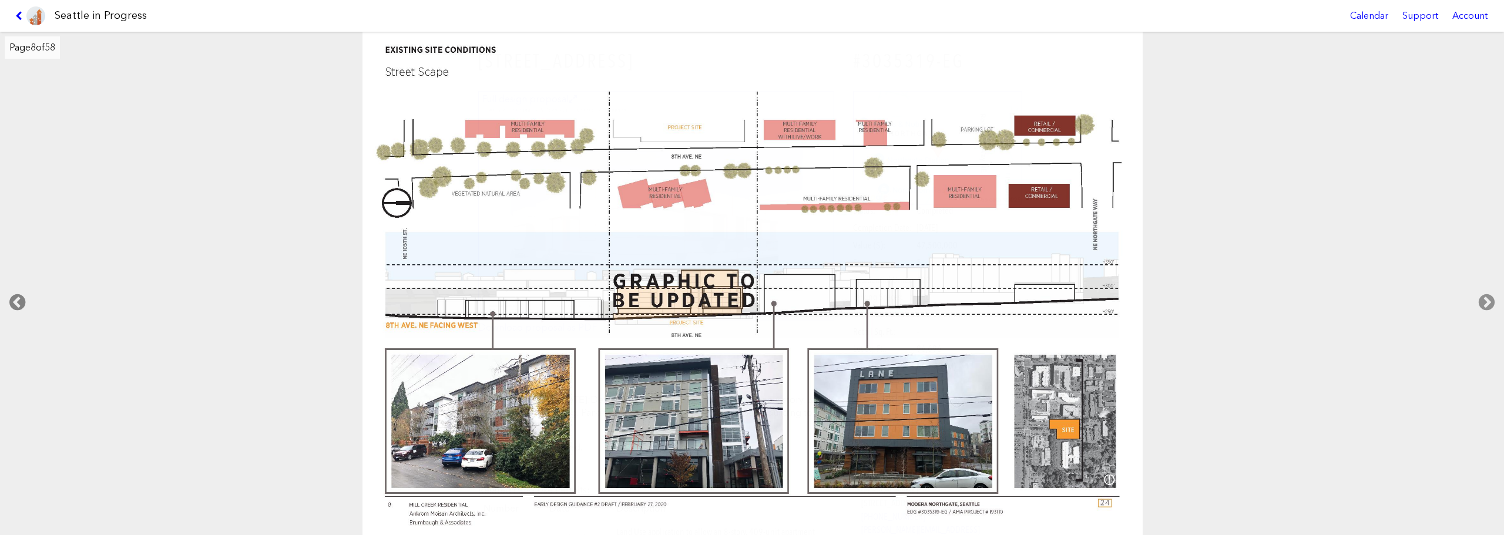
click at [13, 296] on icon at bounding box center [17, 303] width 35 height 38
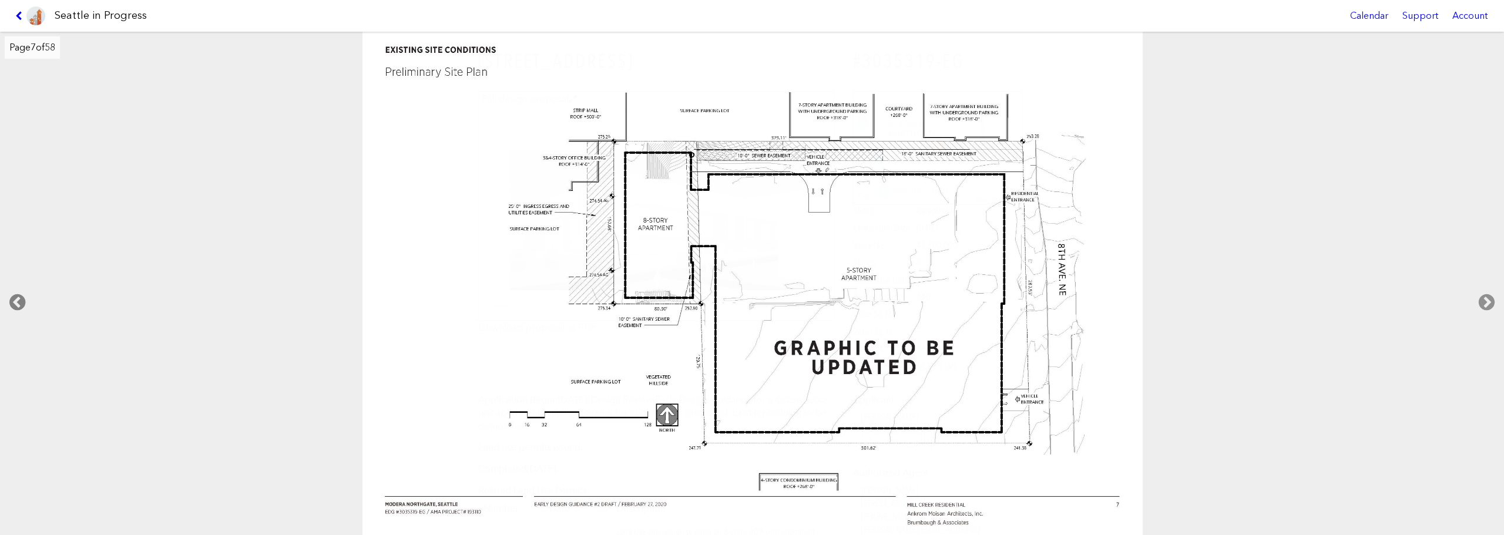
click at [13, 296] on icon at bounding box center [17, 303] width 35 height 38
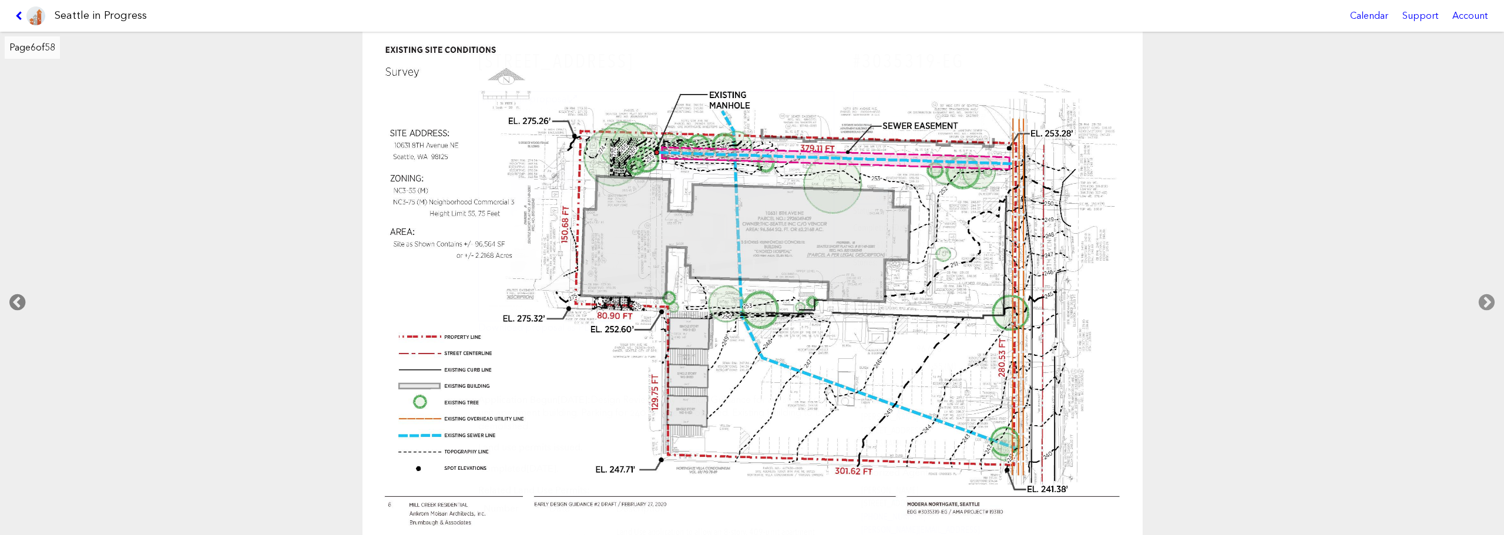
click at [13, 296] on icon at bounding box center [17, 303] width 35 height 38
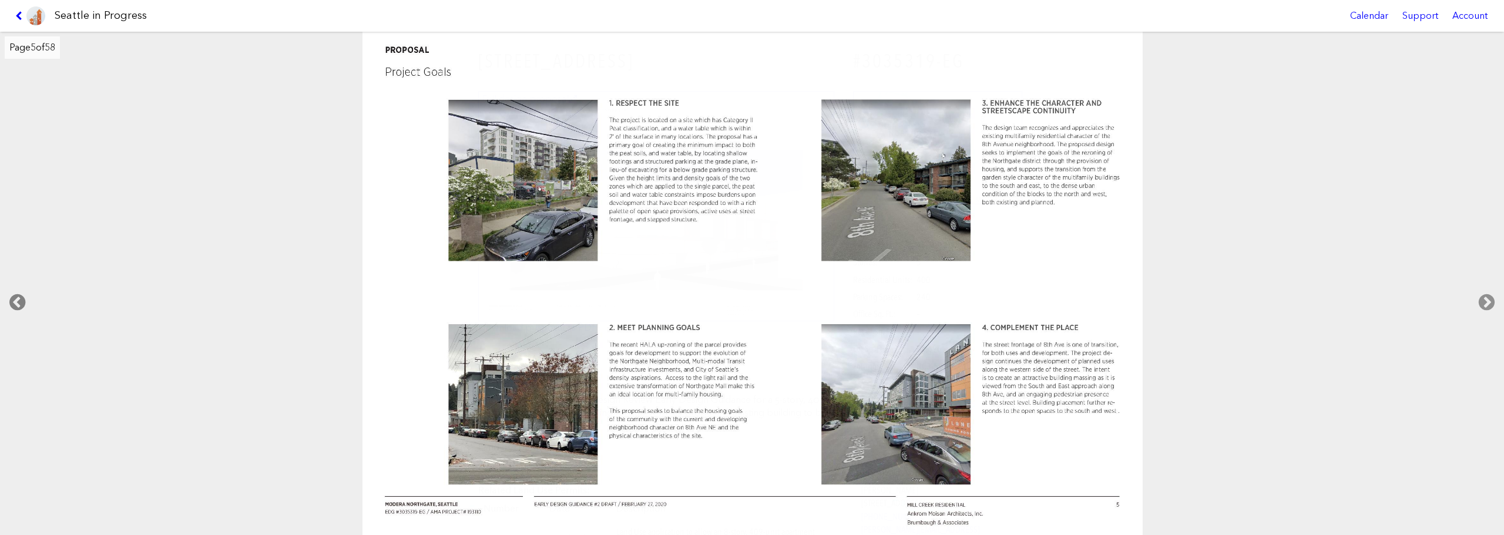
click at [13, 296] on icon at bounding box center [17, 303] width 35 height 38
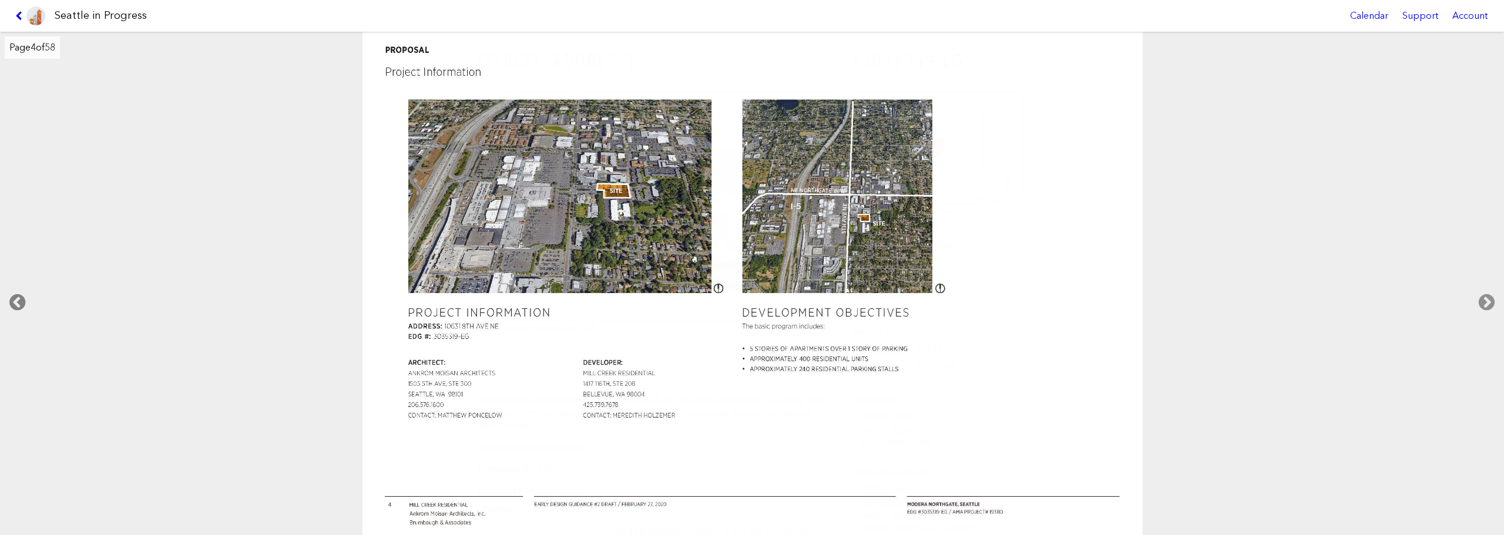
click at [13, 296] on icon at bounding box center [17, 303] width 35 height 38
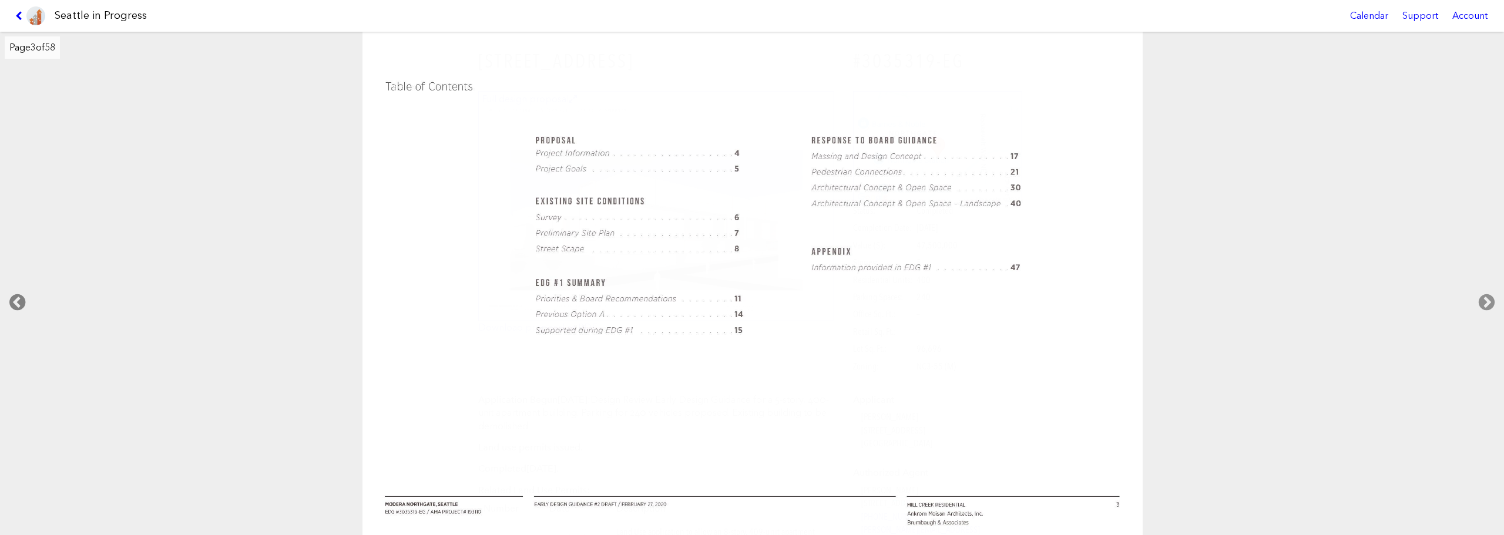
click at [13, 296] on icon at bounding box center [17, 303] width 35 height 38
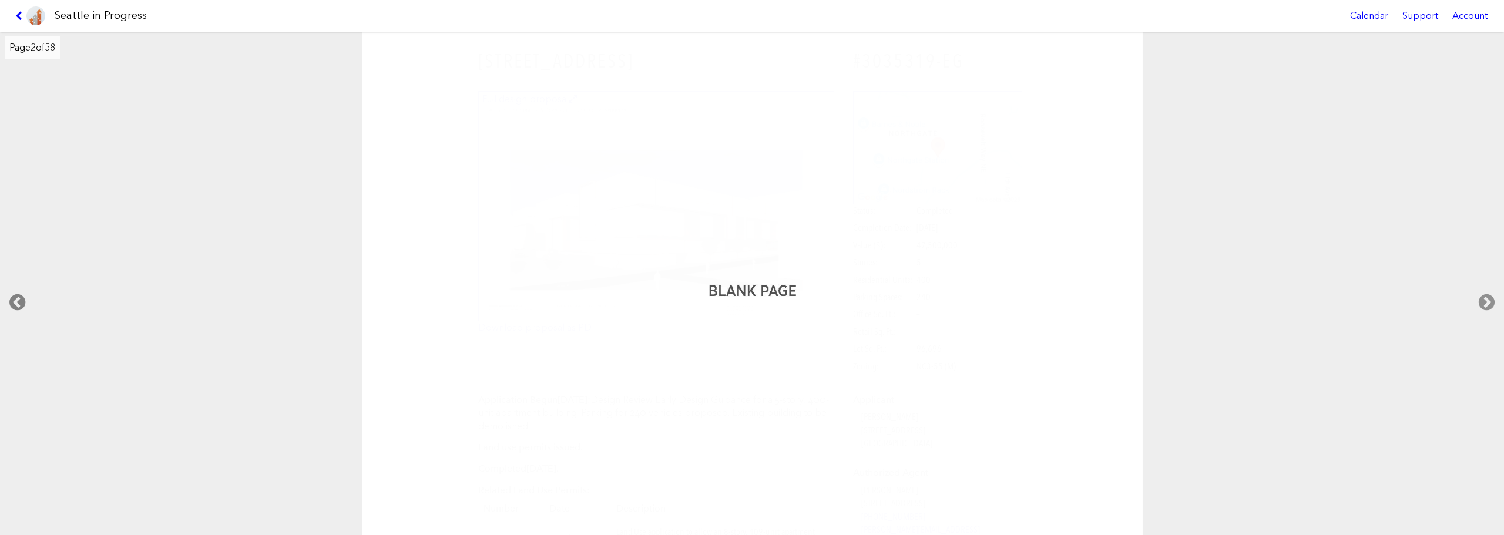
click at [13, 296] on icon at bounding box center [17, 303] width 35 height 38
